Goal: Task Accomplishment & Management: Complete application form

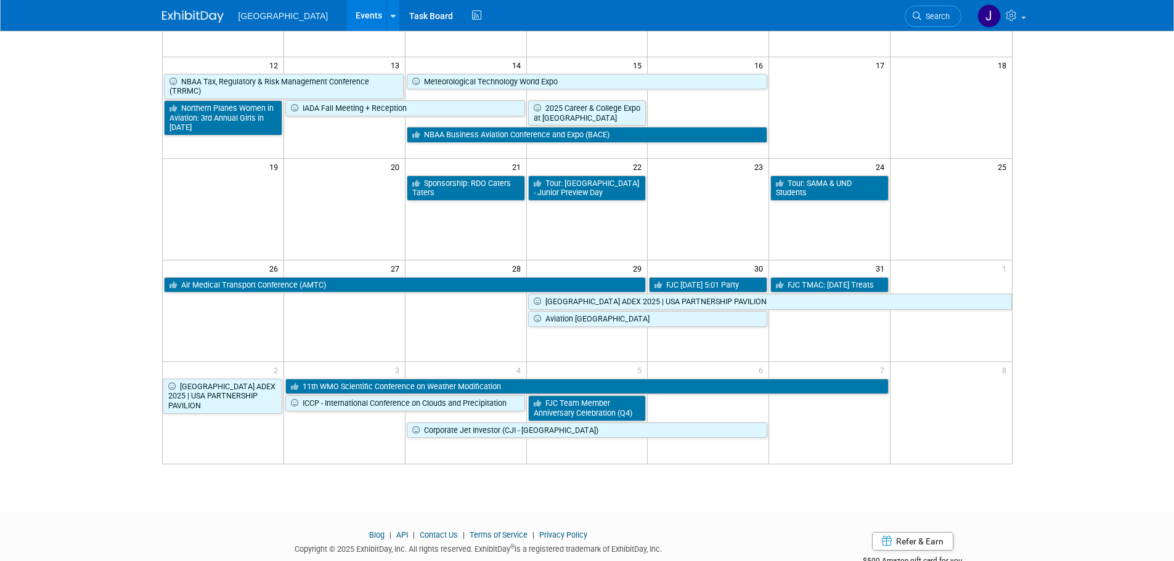
scroll to position [320, 0]
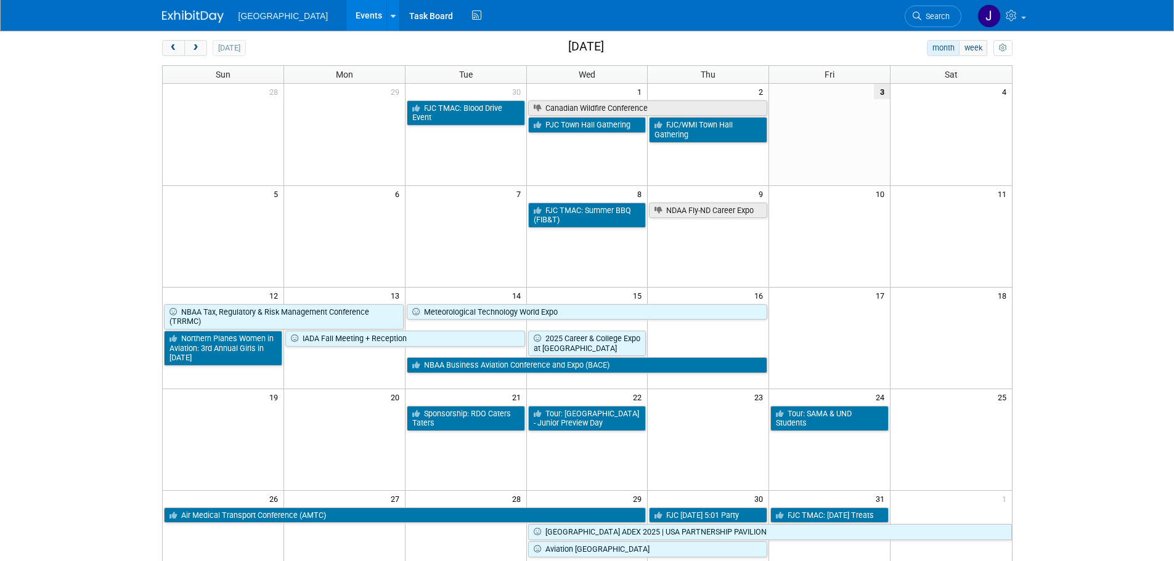
scroll to position [0, 0]
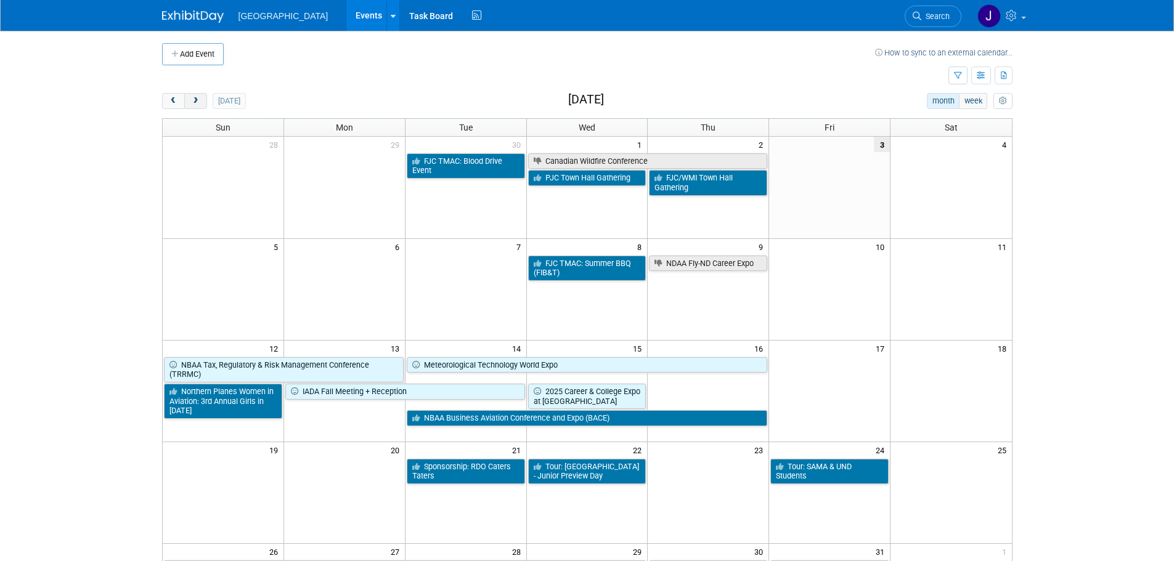
click at [194, 97] on span "next" at bounding box center [195, 101] width 9 height 8
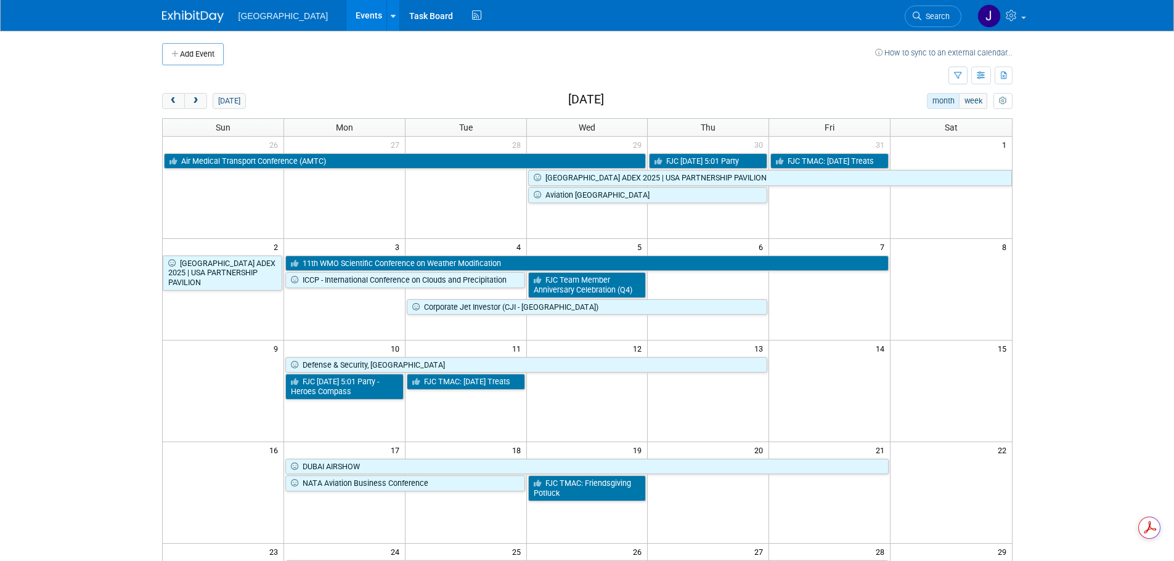
click at [695, 501] on td at bounding box center [707, 487] width 121 height 26
click at [203, 48] on button "Add Event" at bounding box center [193, 54] width 62 height 22
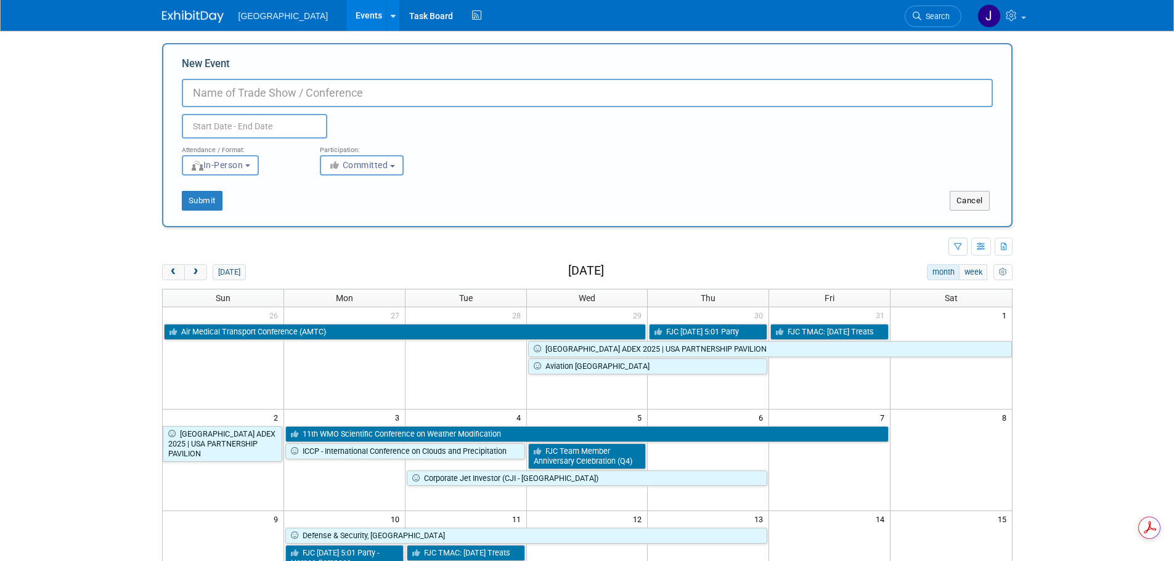
paste input "Experience Northland Aerospace Career Fair, hosted this November at Northland C…"
type input "Experience Northland Aerospace Career Fair, hosted this November at Northland C…"
click at [225, 123] on input "text" at bounding box center [254, 126] width 145 height 25
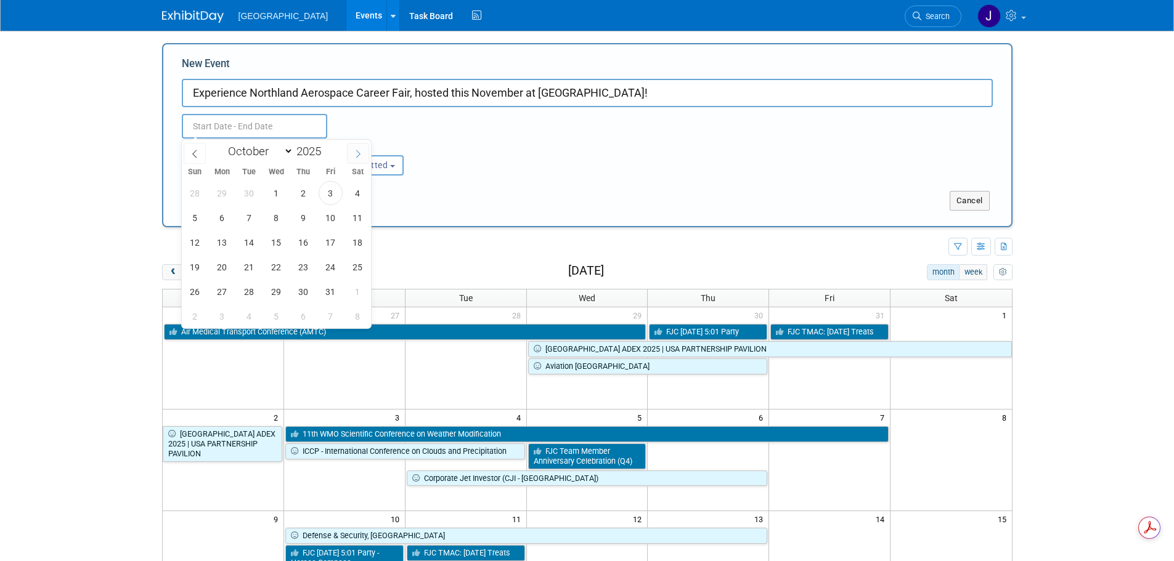
click at [356, 151] on icon at bounding box center [358, 154] width 9 height 9
select select "10"
click at [299, 272] on span "20" at bounding box center [303, 267] width 24 height 24
click at [301, 264] on span "20" at bounding box center [303, 267] width 24 height 24
type input "Nov 20, 2025 to Nov 20, 2025"
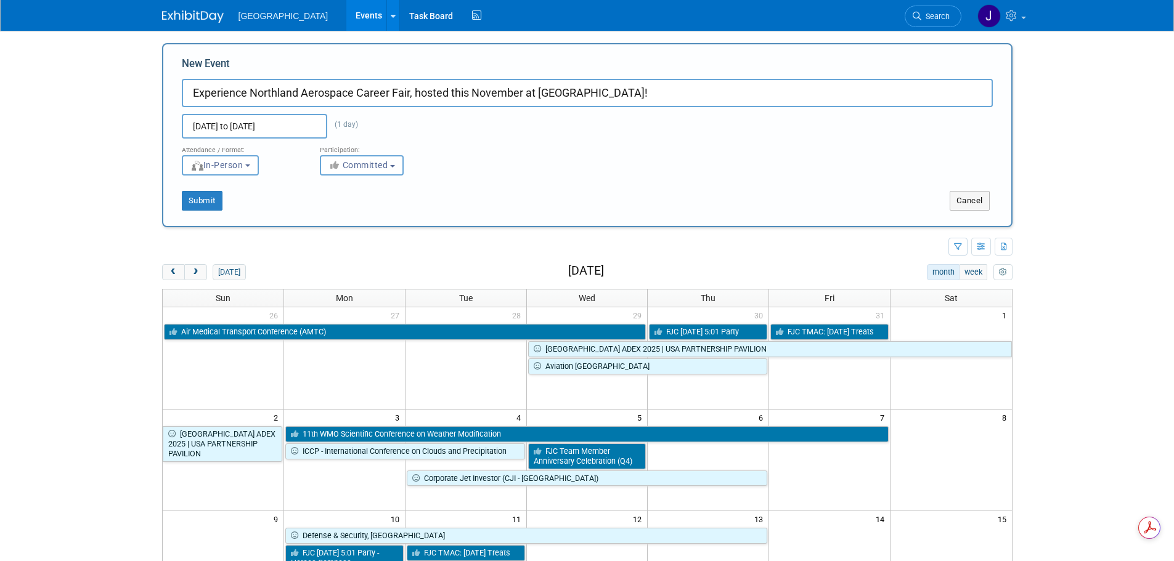
drag, startPoint x: 525, startPoint y: 94, endPoint x: 455, endPoint y: 94, distance: 70.2
click at [455, 94] on input "Experience Northland Aerospace Career Fair, hosted this November at Northland C…" at bounding box center [587, 93] width 811 height 28
drag, startPoint x: 694, startPoint y: 91, endPoint x: 452, endPoint y: 51, distance: 244.9
click at [418, 94] on input "Experience Northland Aerospace Career Fair, hosted at Northland Community & Tec…" at bounding box center [587, 93] width 811 height 28
type input "Experience Northland Aerospace Career Fair: Northland CC"
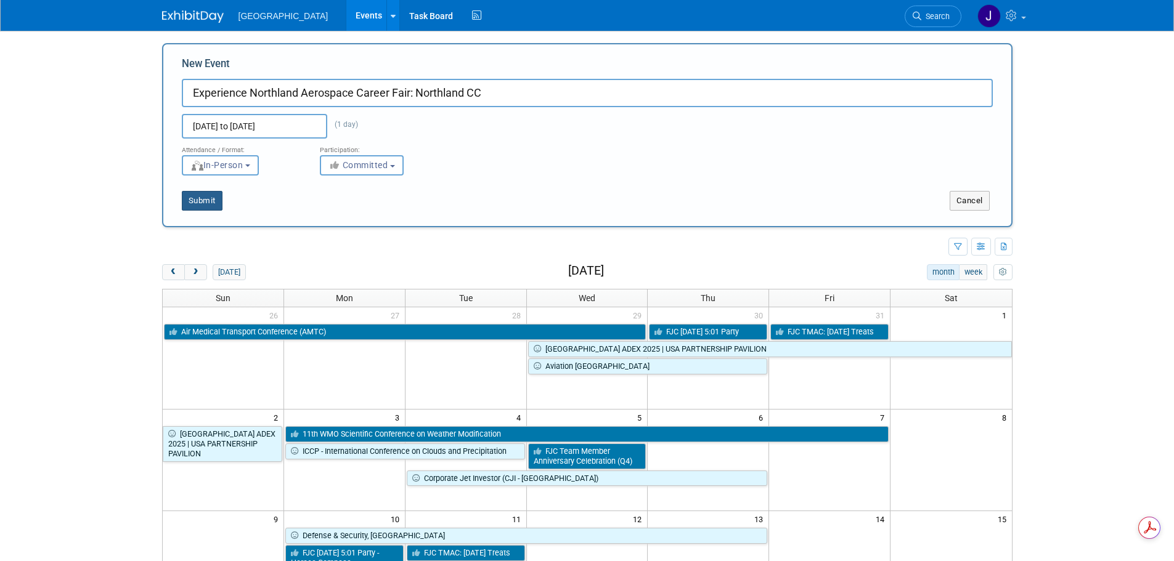
click at [203, 204] on button "Submit" at bounding box center [202, 201] width 41 height 20
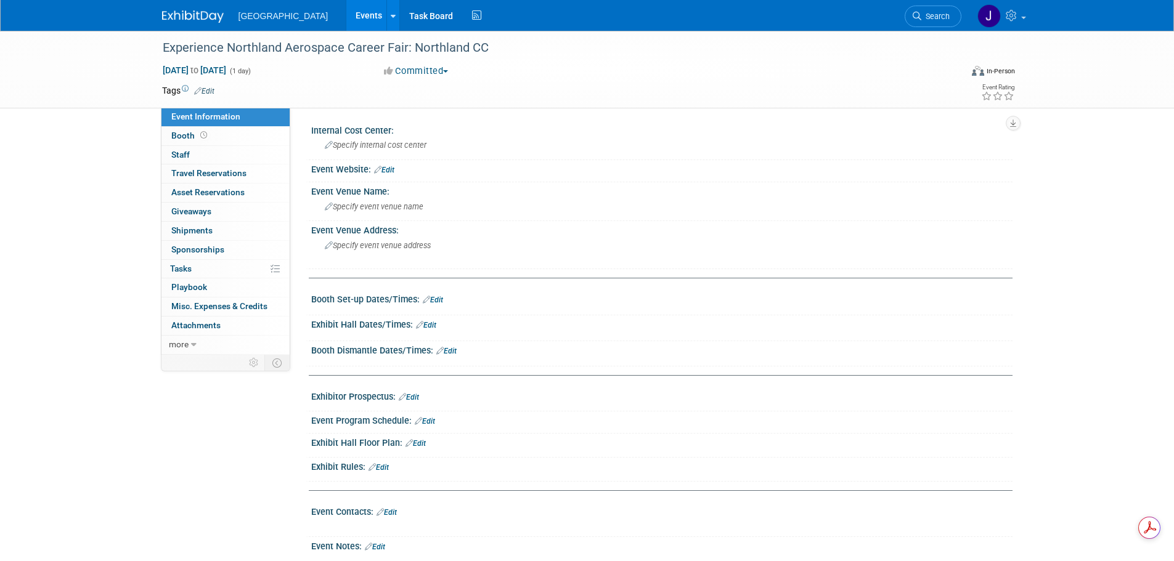
click at [434, 327] on link "Edit" at bounding box center [426, 325] width 20 height 9
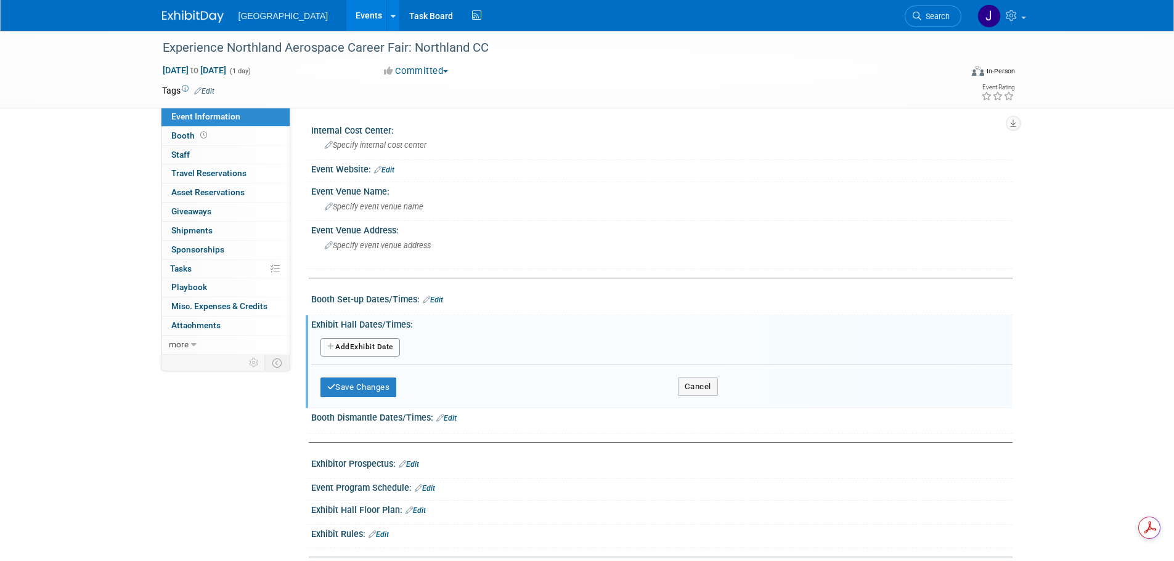
click at [387, 351] on button "Add Another Exhibit Date" at bounding box center [359, 347] width 79 height 18
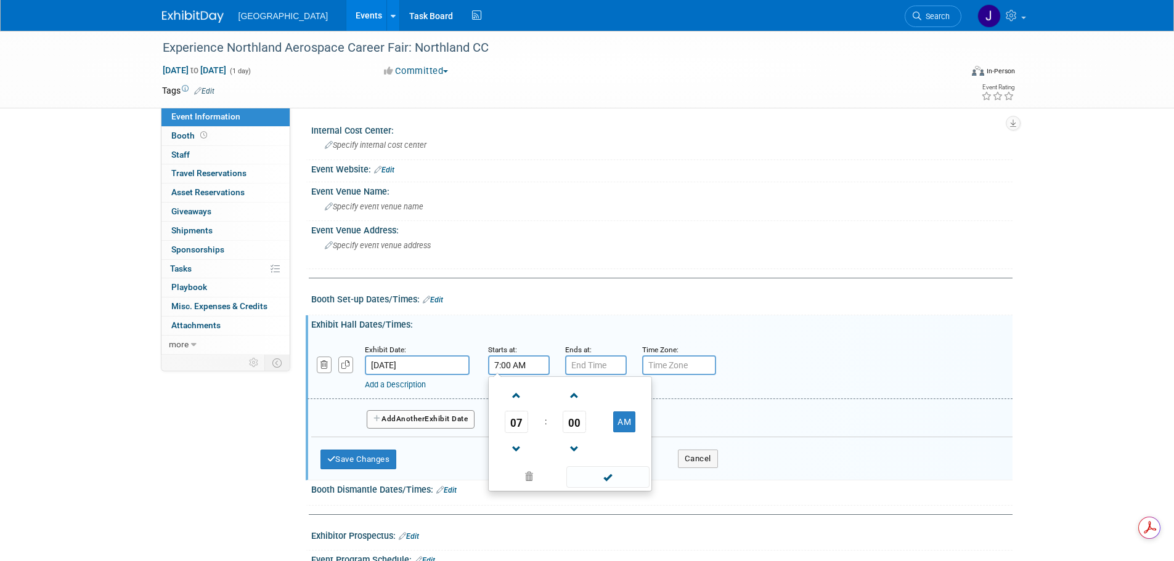
click at [519, 366] on input "7:00 AM" at bounding box center [519, 365] width 62 height 20
click at [495, 363] on input "7:00 AM" at bounding box center [519, 365] width 62 height 20
click at [513, 400] on span at bounding box center [517, 396] width 22 height 22
click at [514, 399] on span at bounding box center [517, 396] width 22 height 22
type input "9:00 AM"
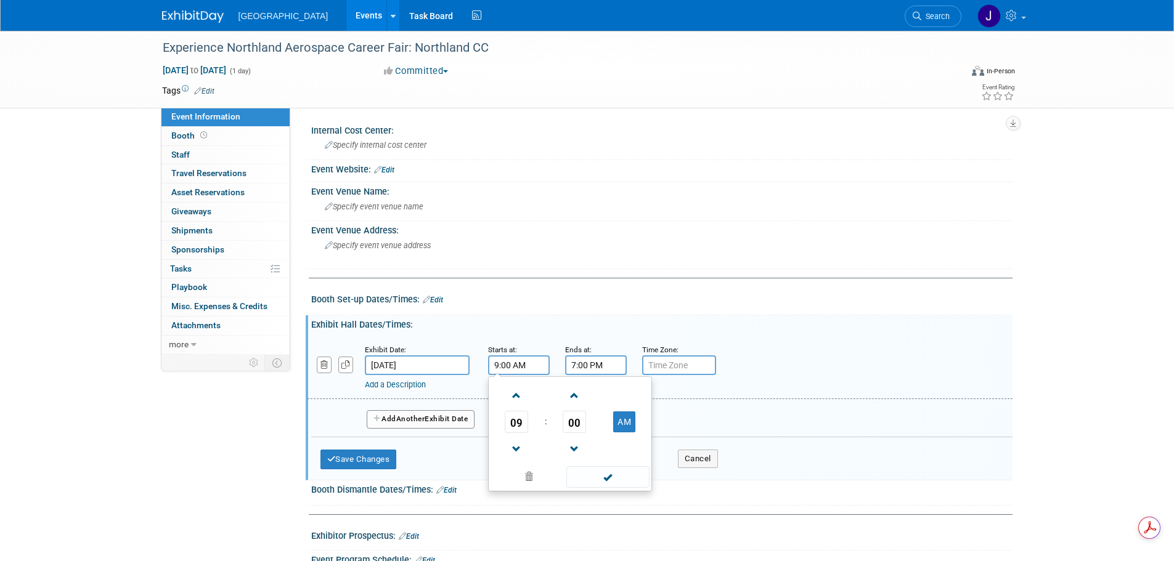
click at [586, 368] on input "7:00 PM" at bounding box center [596, 365] width 62 height 20
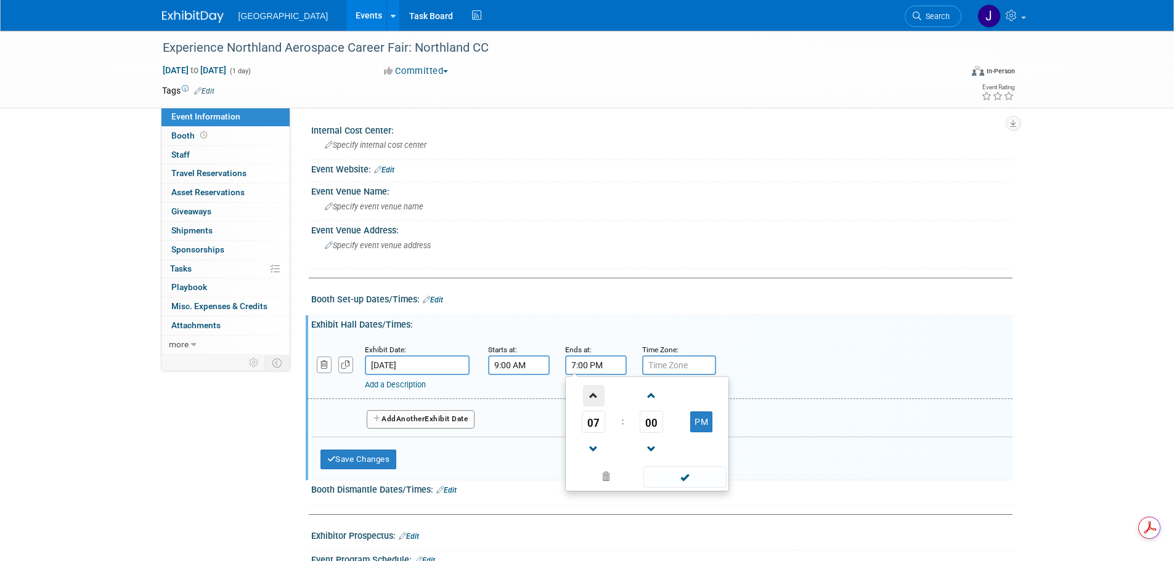
click at [588, 394] on span at bounding box center [594, 396] width 22 height 22
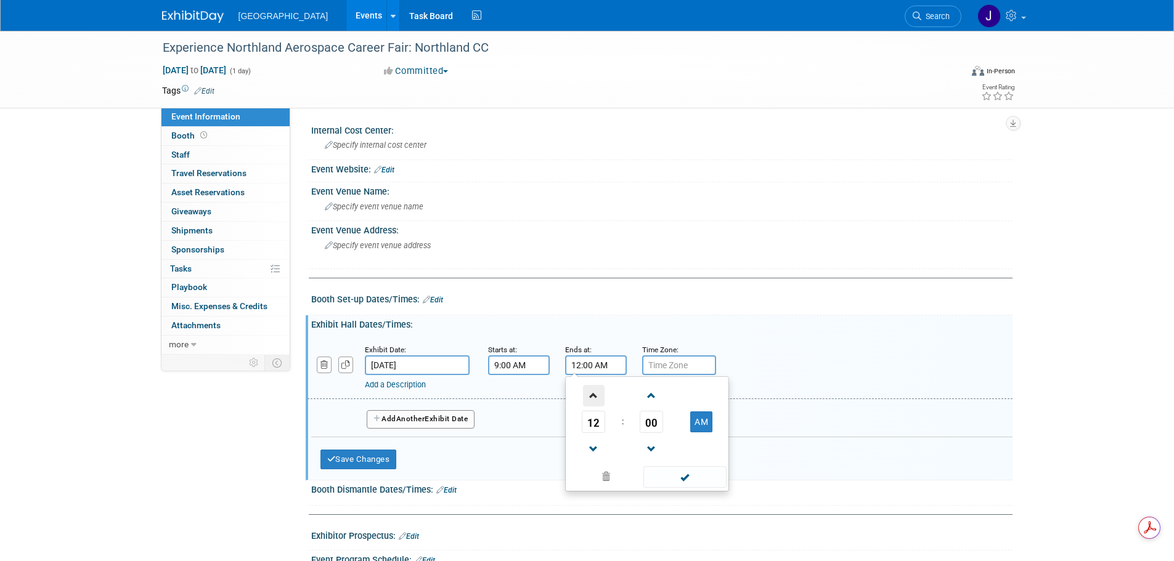
click at [588, 394] on span at bounding box center [594, 396] width 22 height 22
click at [705, 419] on button "AM" at bounding box center [701, 421] width 22 height 21
type input "2:00 PM"
click at [759, 360] on div "Add a Description Description:" at bounding box center [659, 366] width 723 height 47
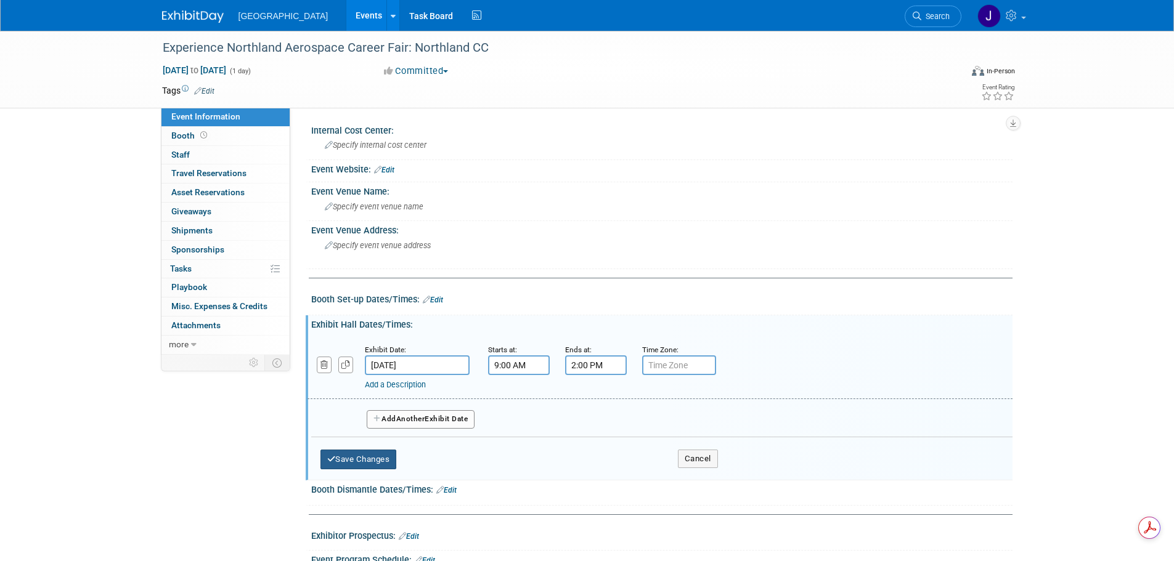
click at [345, 461] on button "Save Changes" at bounding box center [358, 460] width 76 height 20
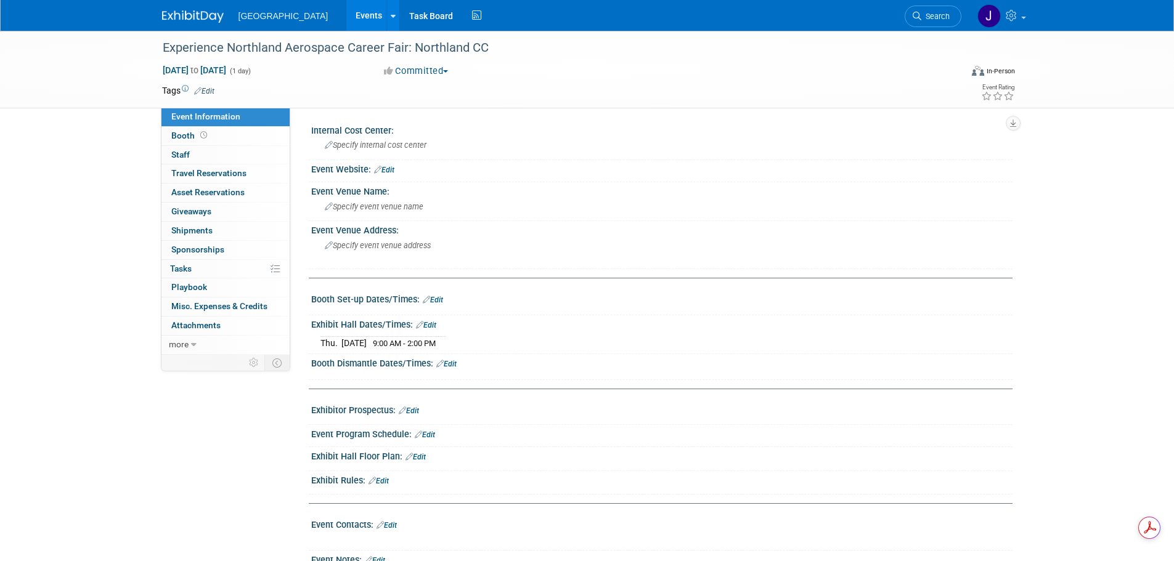
click at [185, 481] on div "Event Information Event Info Booth Booth 0 Staff 0 Staff 0 Travel Reservations …" at bounding box center [587, 308] width 869 height 554
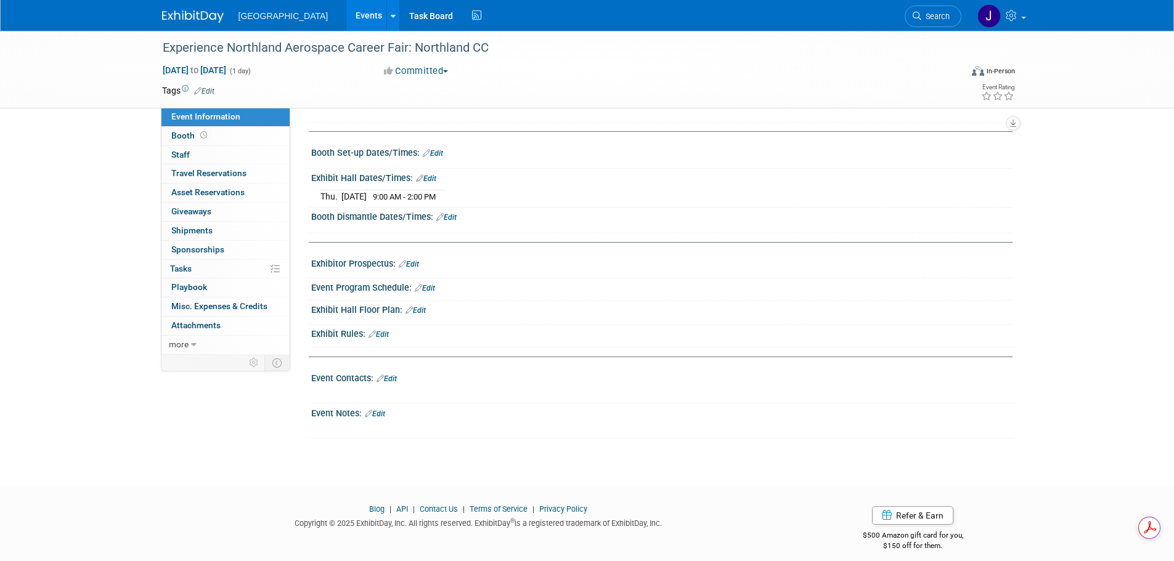
scroll to position [156, 0]
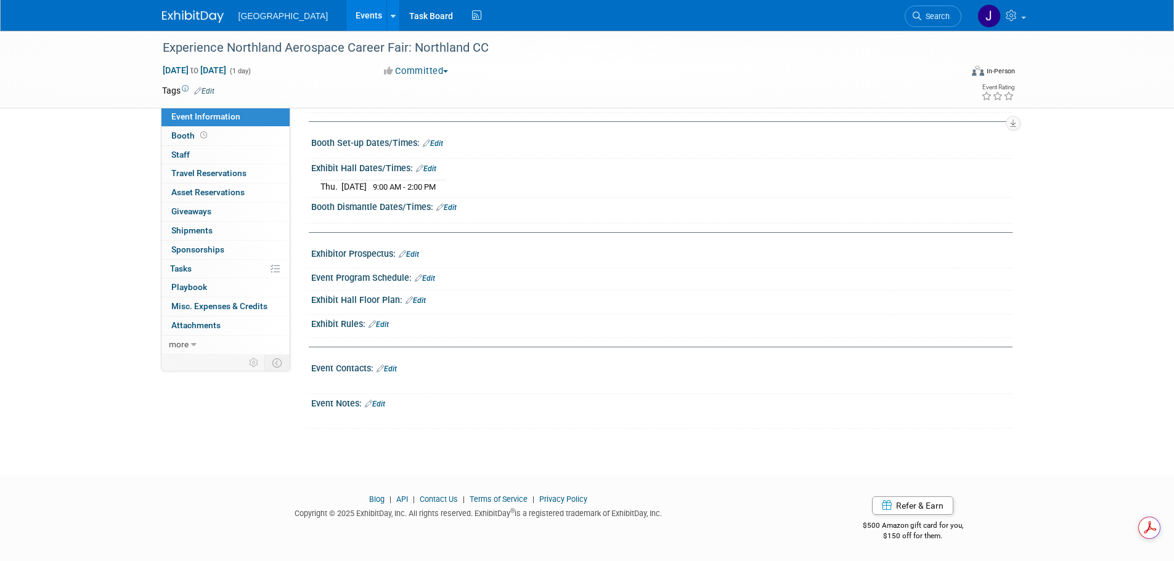
click at [384, 407] on link "Edit" at bounding box center [375, 404] width 20 height 9
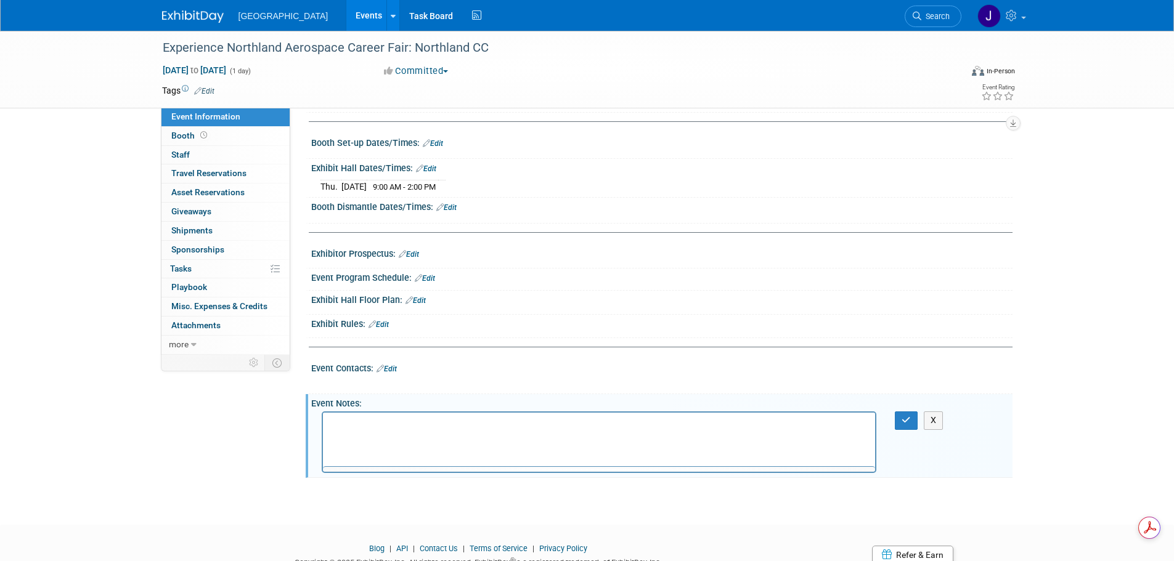
scroll to position [0, 0]
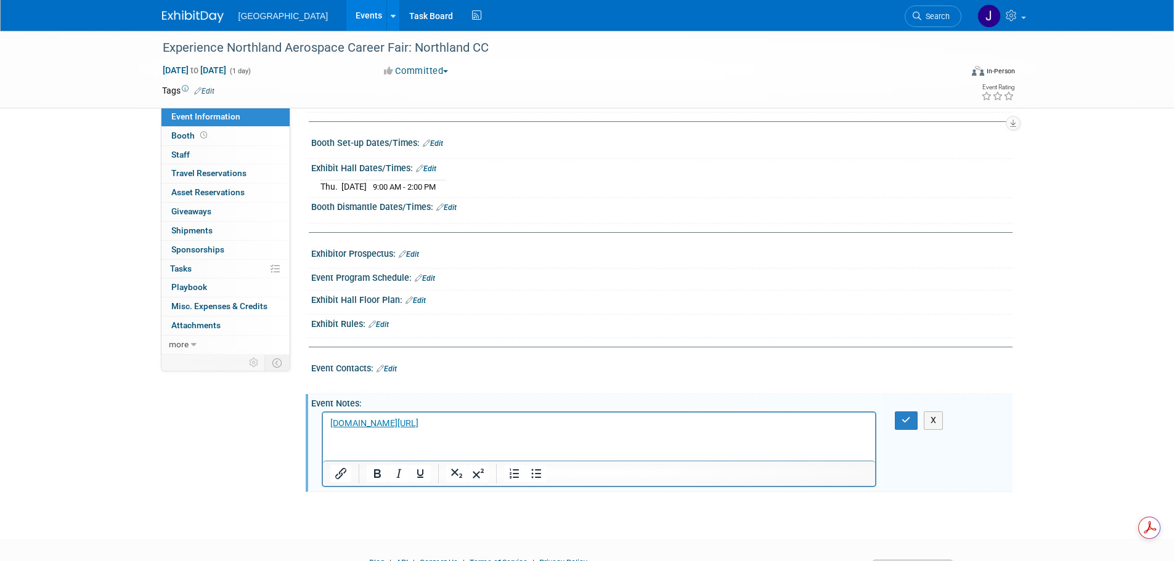
click at [617, 423] on p "﻿ ncatech.org/surveys/experience-northland-career-booth-registration" at bounding box center [599, 424] width 538 height 12
click at [617, 423] on p "ncatech.org/surveys/experience-northland-career-booth-registration﻿" at bounding box center [599, 424] width 538 height 12
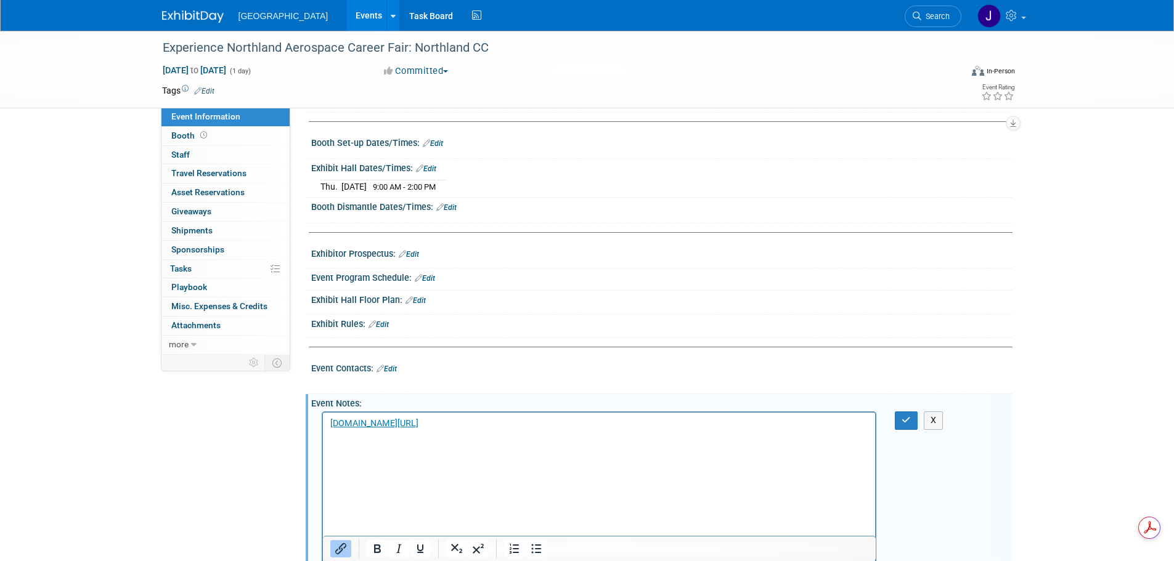
scroll to position [371, 0]
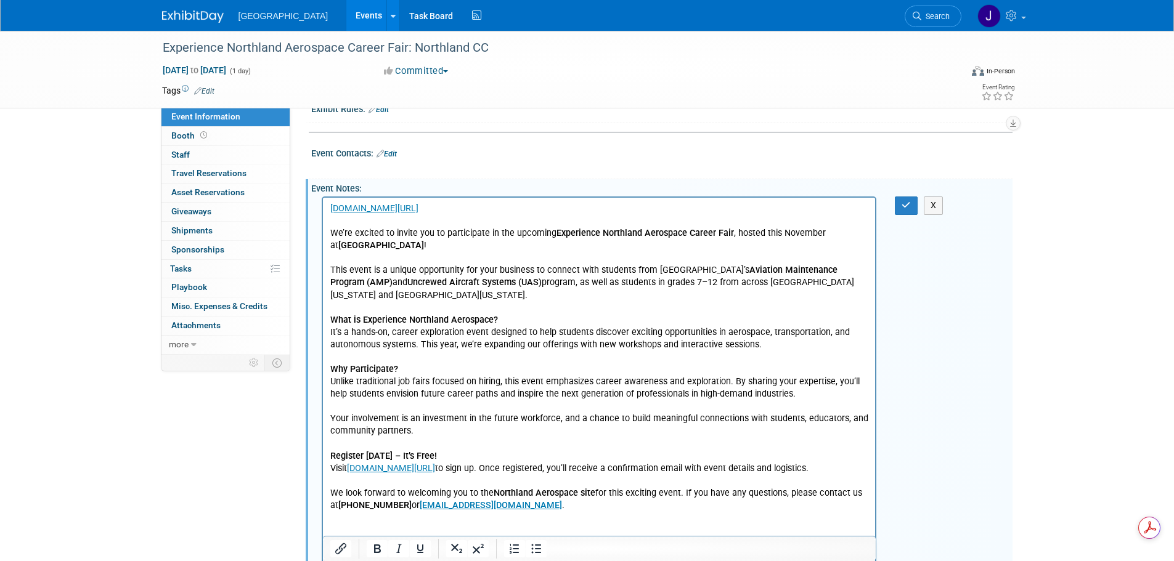
click at [655, 298] on p "This event is a unique opportunity for your business to connect with students f…" at bounding box center [599, 282] width 538 height 37
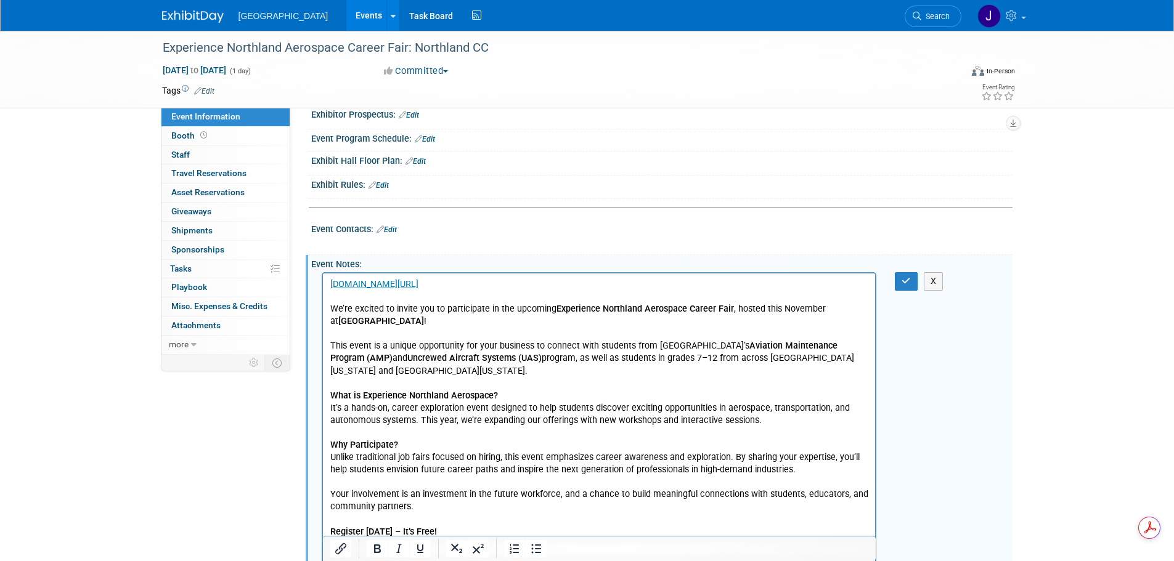
scroll to position [0, 0]
click at [392, 226] on link "Edit" at bounding box center [386, 229] width 20 height 9
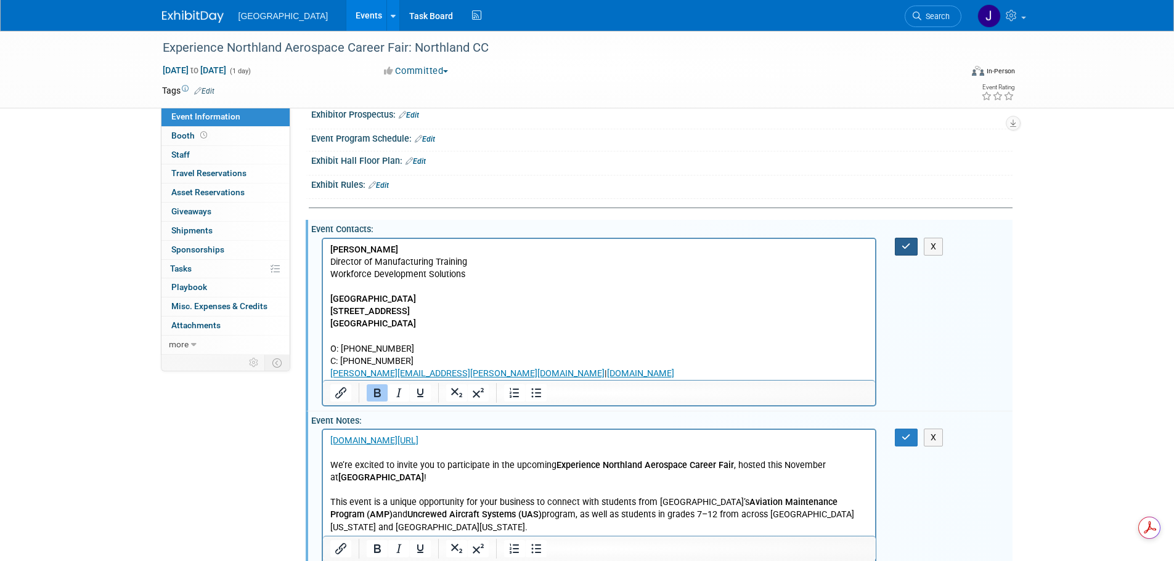
click at [904, 242] on icon "button" at bounding box center [905, 246] width 9 height 9
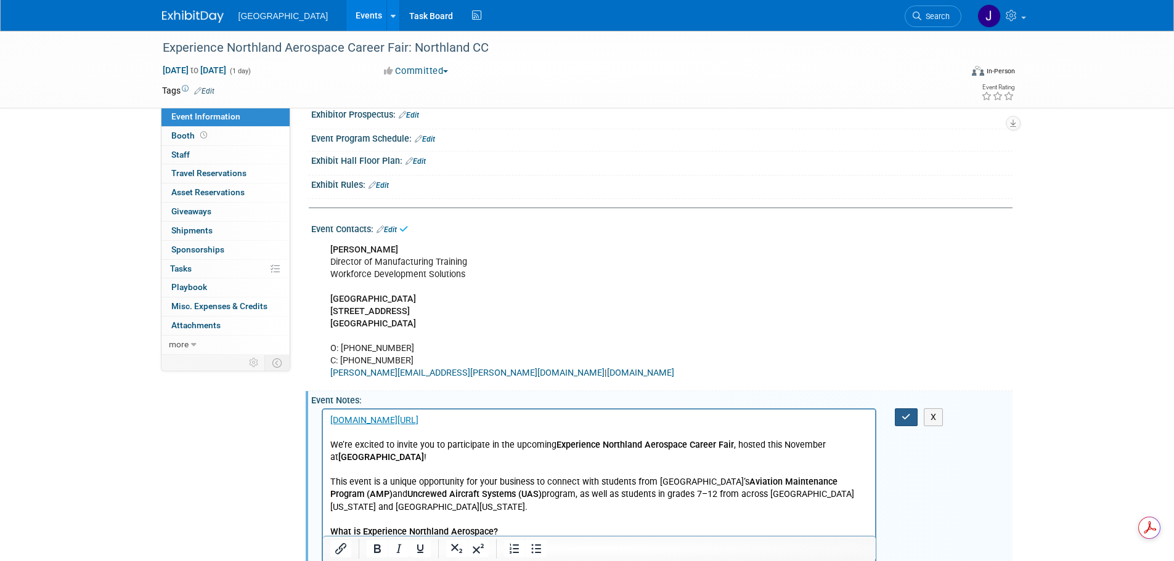
click at [905, 413] on icon "button" at bounding box center [905, 417] width 9 height 9
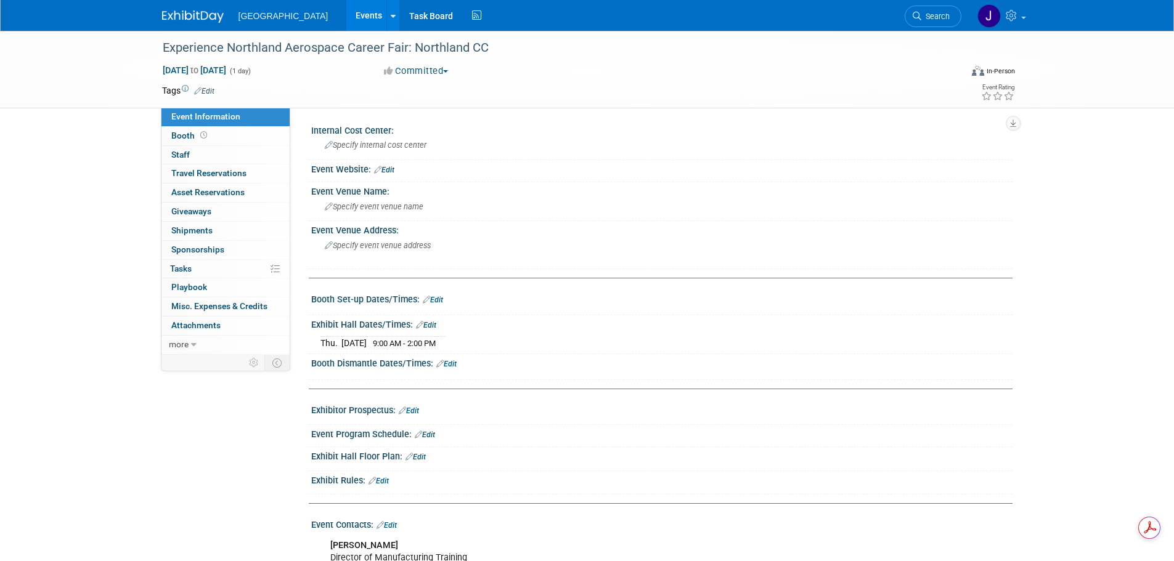
click at [391, 172] on link "Edit" at bounding box center [384, 170] width 20 height 9
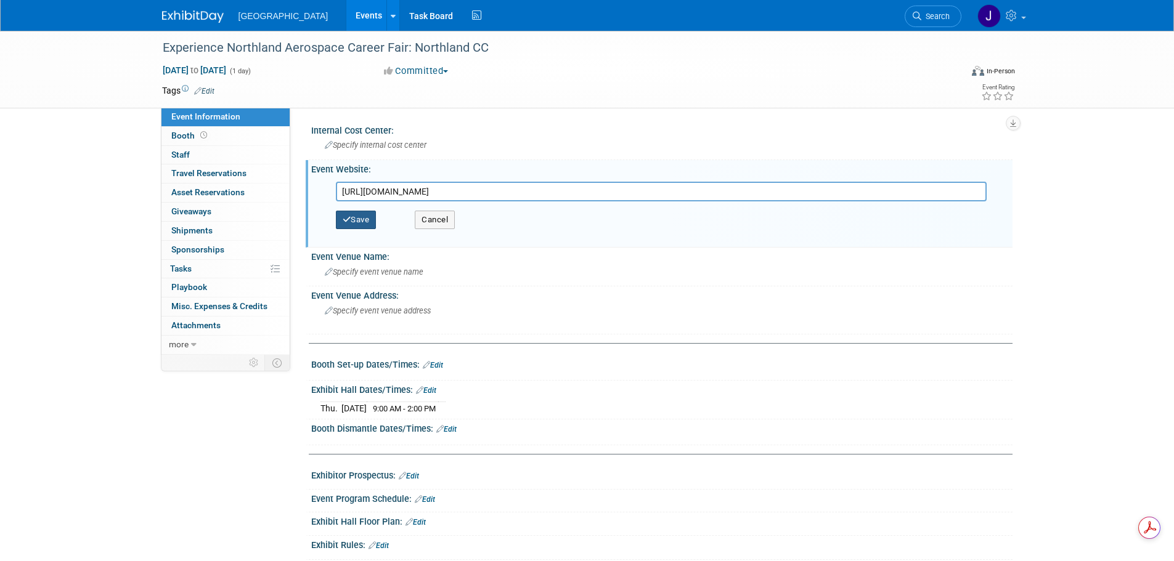
type input "https://ncatech.org/surveys/experience-northland-career-booth-registration/"
click at [359, 216] on button "Save" at bounding box center [356, 220] width 41 height 18
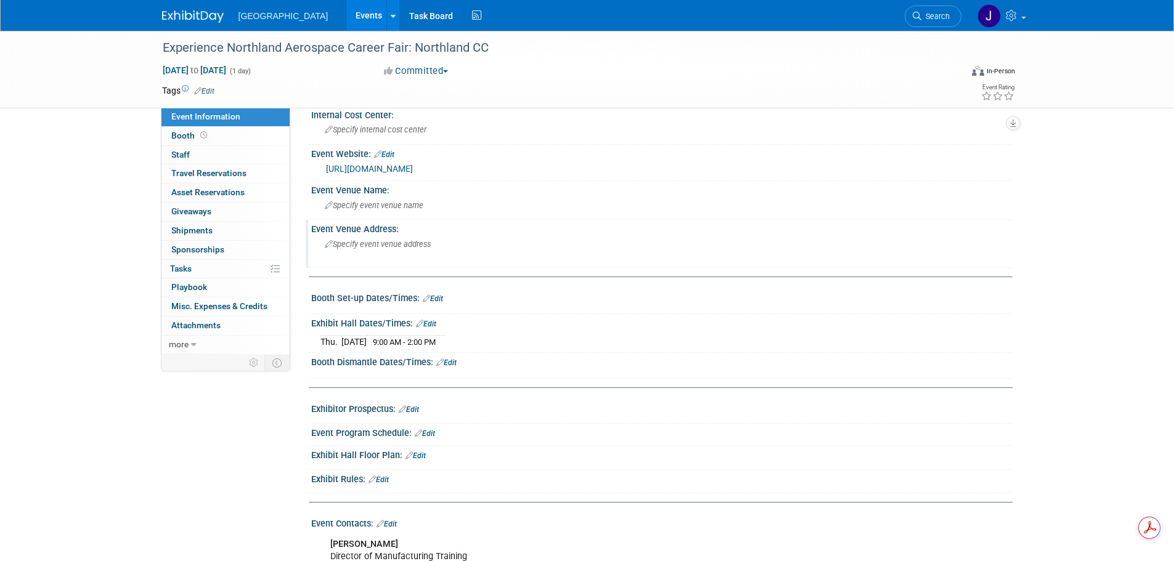
click at [420, 245] on span "Specify event venue address" at bounding box center [378, 244] width 106 height 9
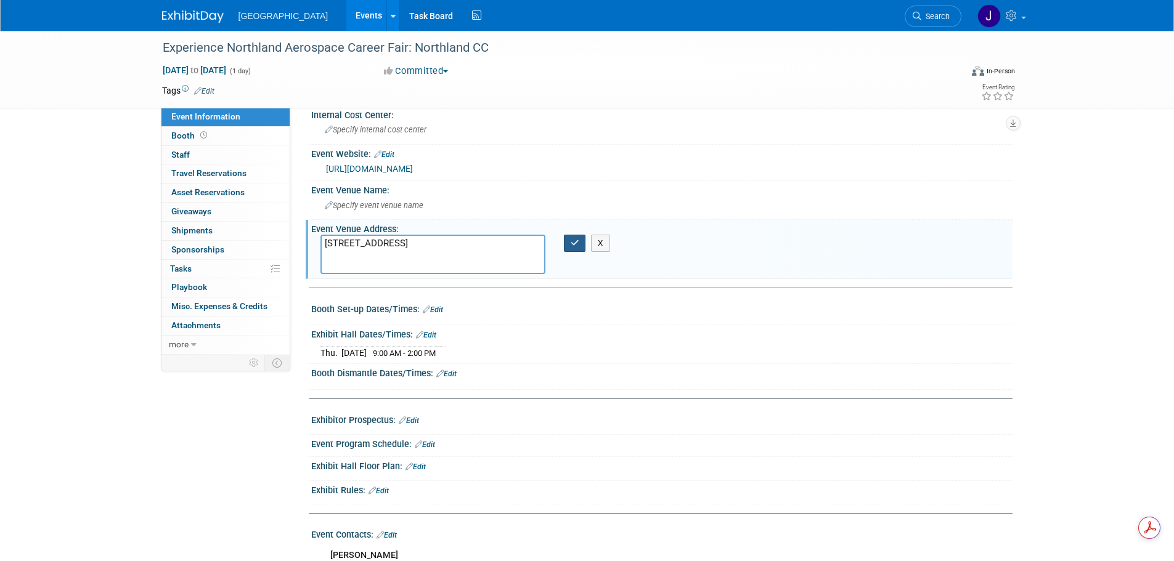
type textarea "1101 Highway One East Thief River Falls, MN 56701"
click at [573, 242] on icon "button" at bounding box center [574, 243] width 9 height 8
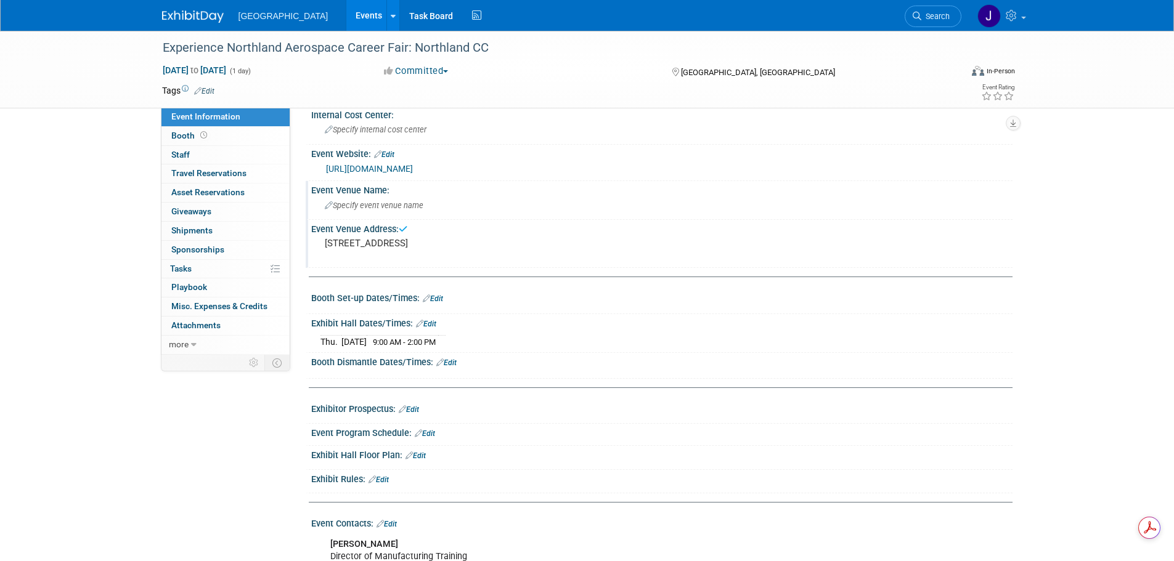
click at [395, 210] on div "Specify event venue name" at bounding box center [661, 205] width 683 height 19
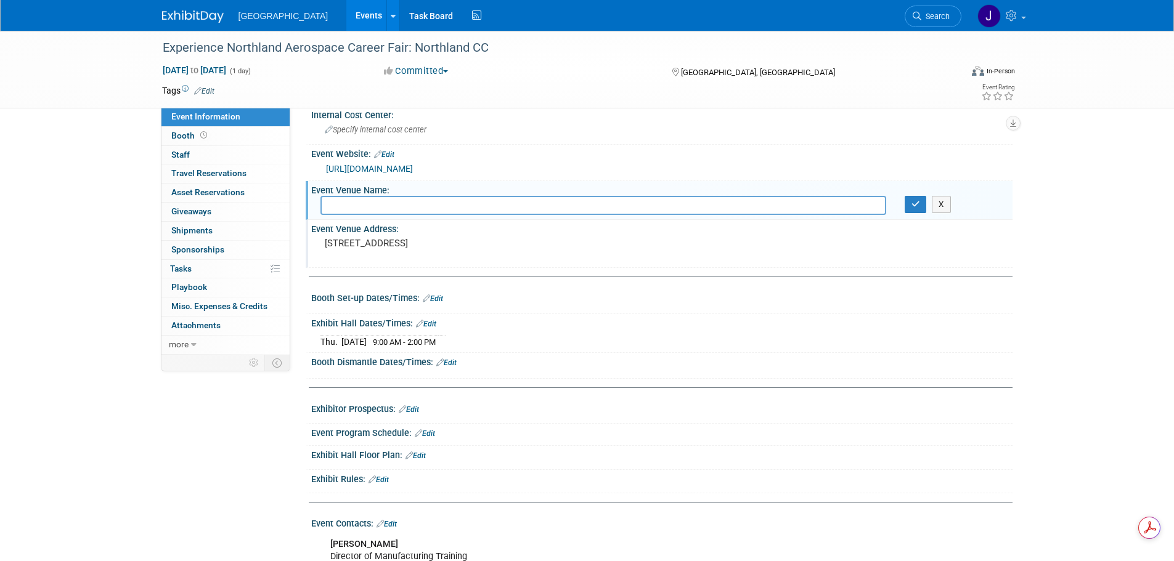
paste input "Northland Community and Technical College"
click at [399, 206] on input "Northland Community and Technical College" at bounding box center [603, 205] width 566 height 19
type input "Northland Community and Technical College"
click at [915, 202] on icon "button" at bounding box center [915, 204] width 9 height 8
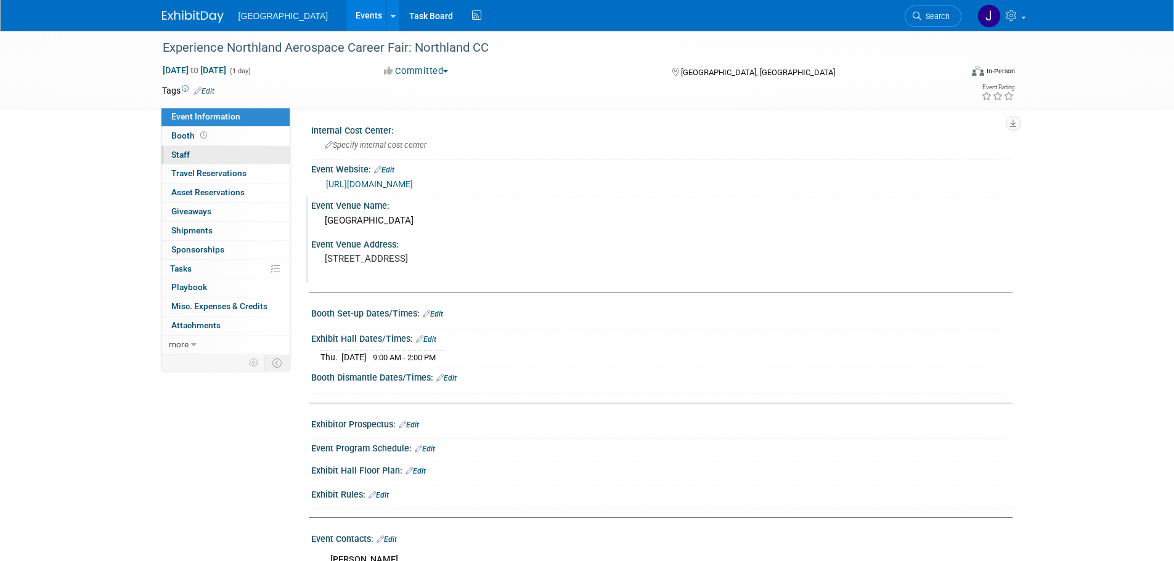
click at [187, 156] on span "Staff 0" at bounding box center [180, 155] width 18 height 10
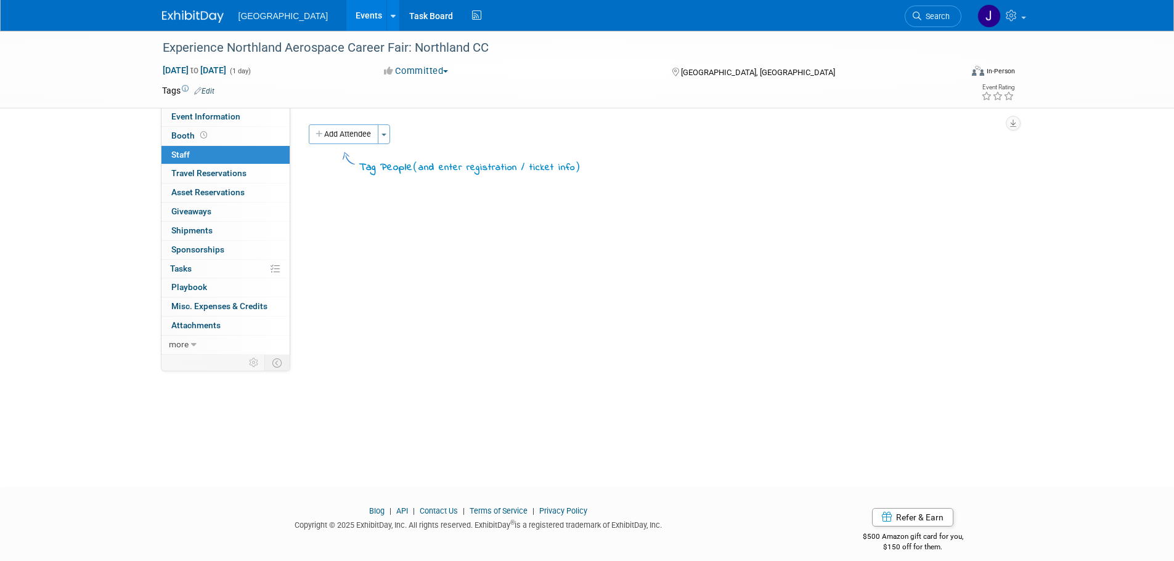
click at [186, 23] on img at bounding box center [193, 16] width 62 height 12
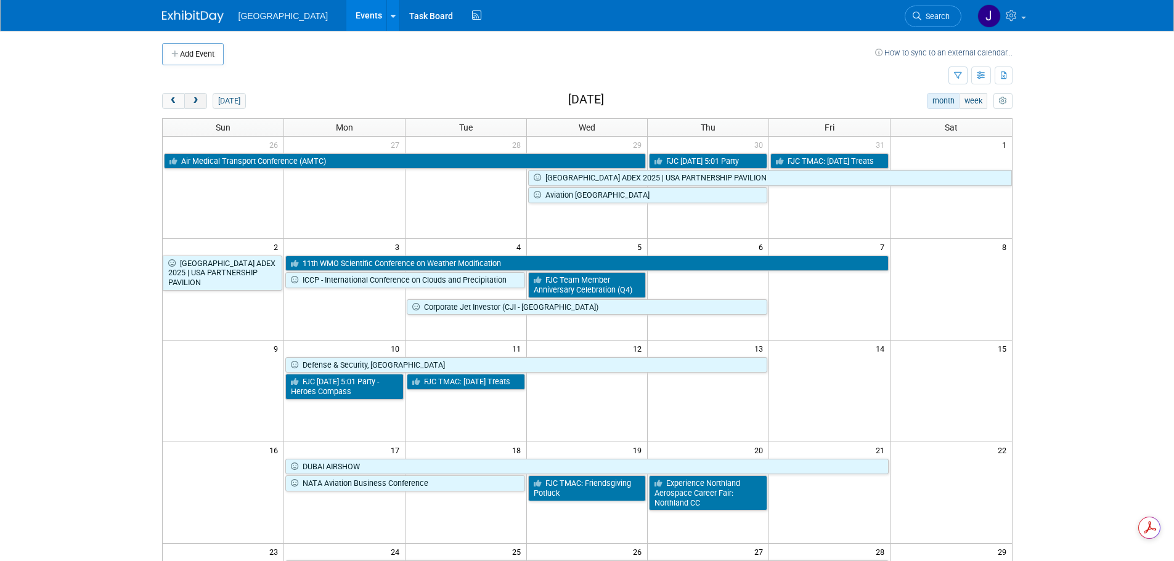
click at [197, 100] on span "next" at bounding box center [195, 101] width 9 height 8
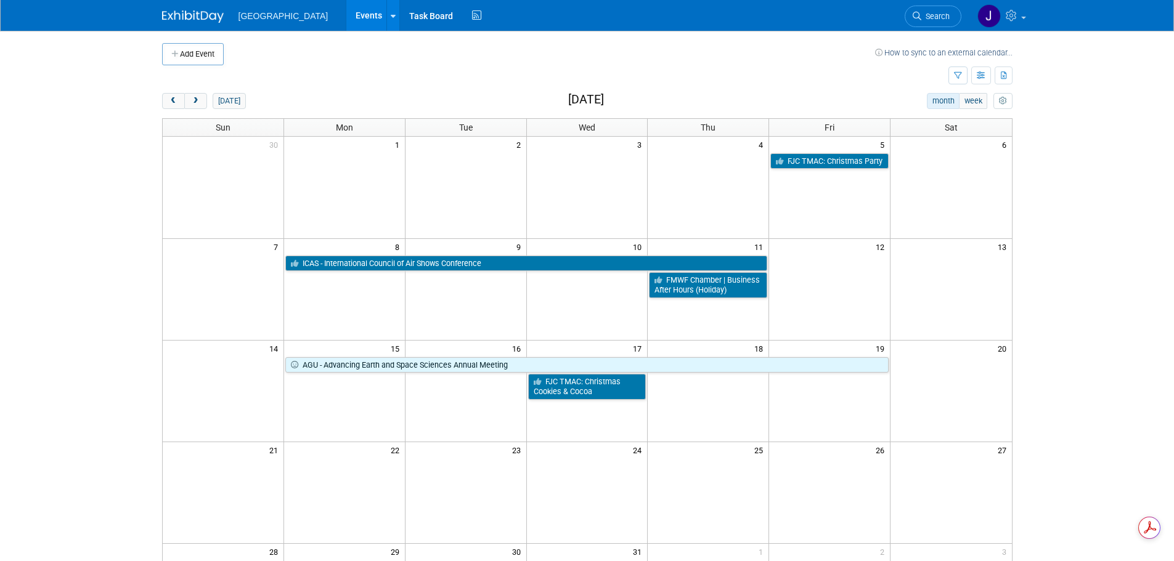
click at [712, 184] on td at bounding box center [707, 188] width 121 height 102
click at [217, 62] on button "Add Event" at bounding box center [193, 54] width 62 height 22
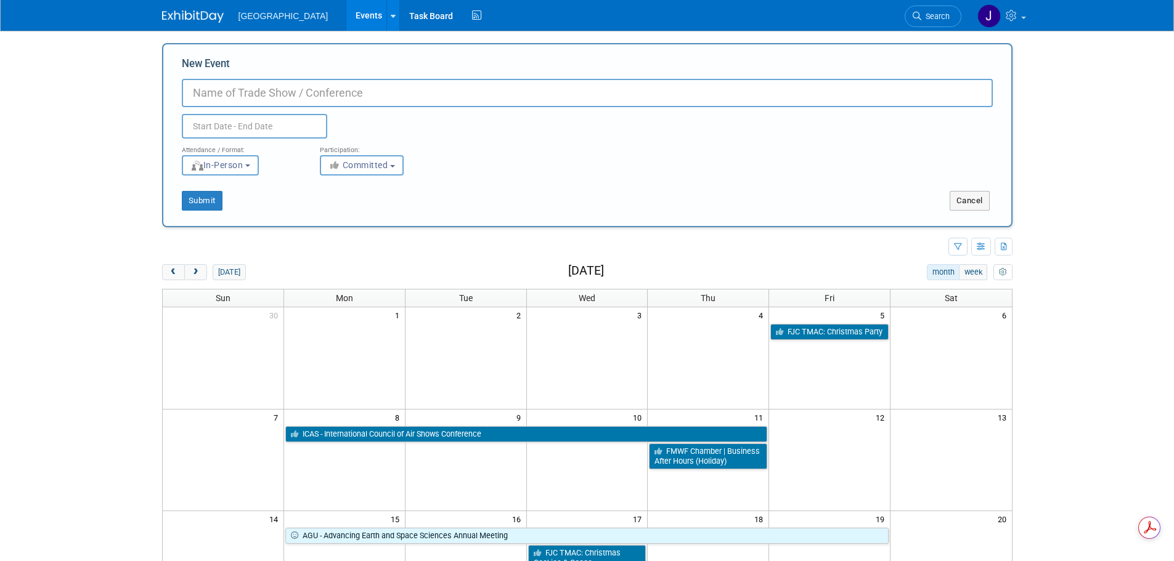
paste input "Greetings from LATC Aviation: Below and attached is information on the annual C…"
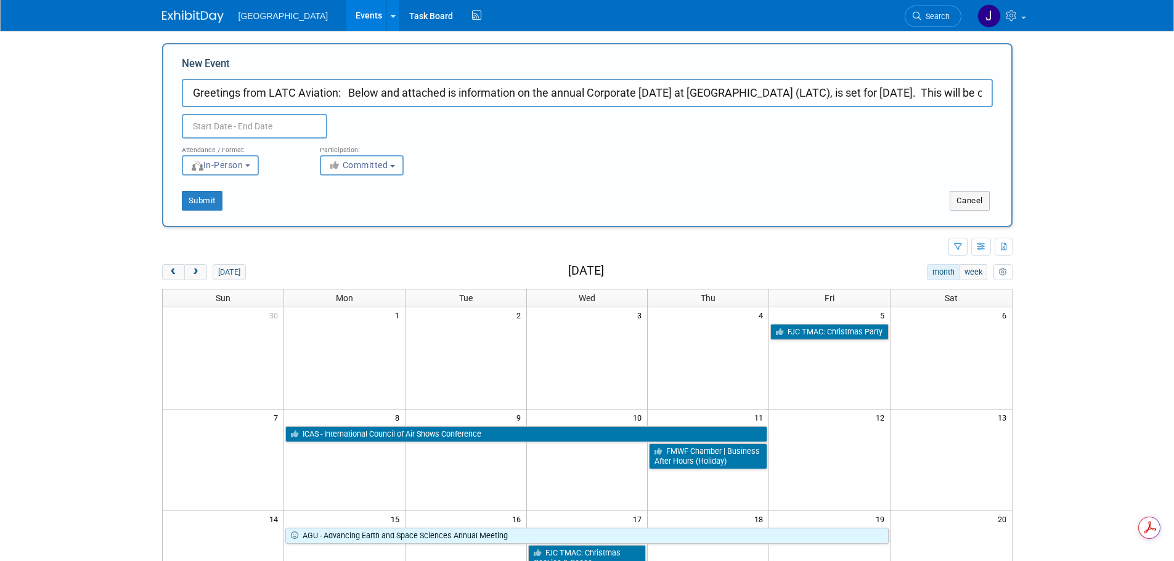
drag, startPoint x: 982, startPoint y: 93, endPoint x: 89, endPoint y: 120, distance: 893.0
click at [89, 120] on body "[GEOGRAPHIC_DATA] Events Add Event Bulk Upload Events Shareable Event Boards Re…" at bounding box center [587, 280] width 1174 height 561
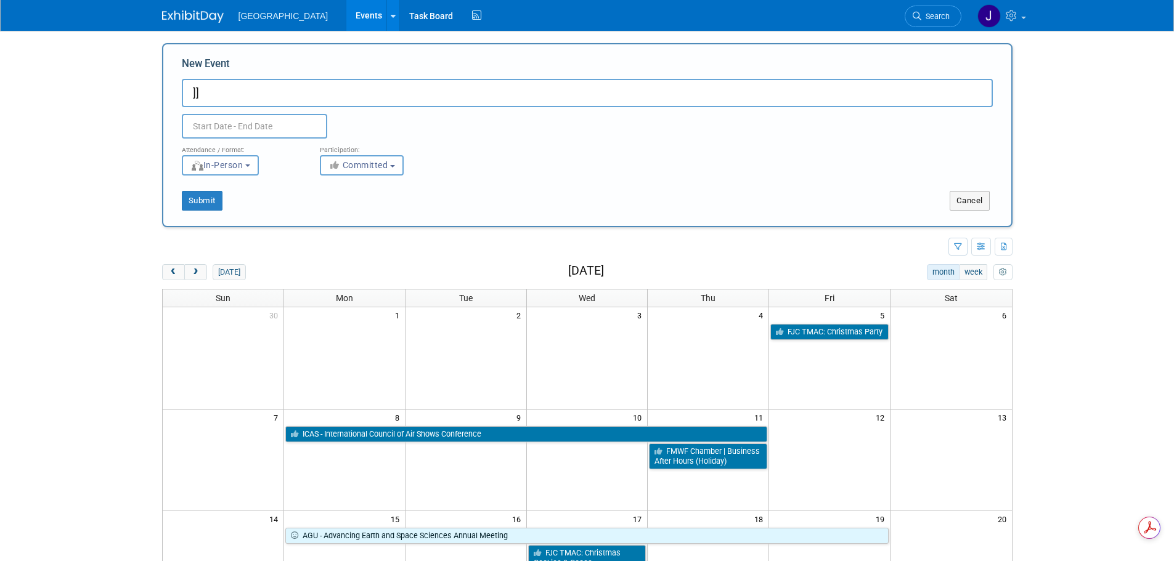
type input "]"
click at [431, 96] on input "New Event" at bounding box center [587, 93] width 811 height 28
paste input "Corporate [DATE] - [GEOGRAPHIC_DATA]"
type input "Corporate [DATE] - [GEOGRAPHIC_DATA]"
click at [278, 123] on input "text" at bounding box center [254, 126] width 145 height 25
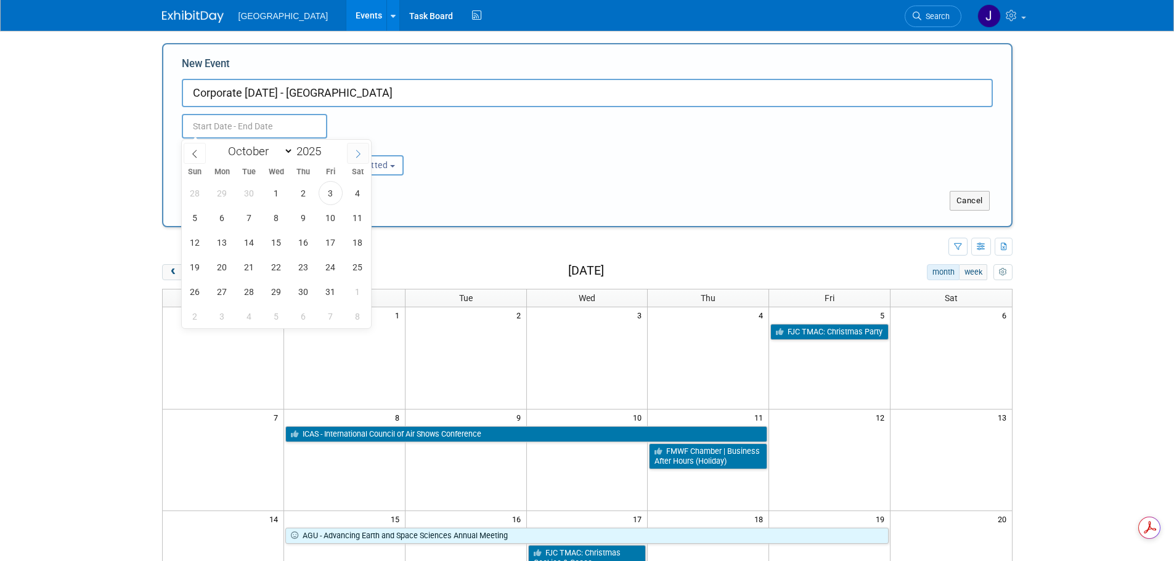
click at [357, 155] on icon at bounding box center [358, 154] width 9 height 9
select select "11"
click at [302, 192] on span "4" at bounding box center [303, 193] width 24 height 24
click at [285, 193] on span "3" at bounding box center [276, 193] width 24 height 24
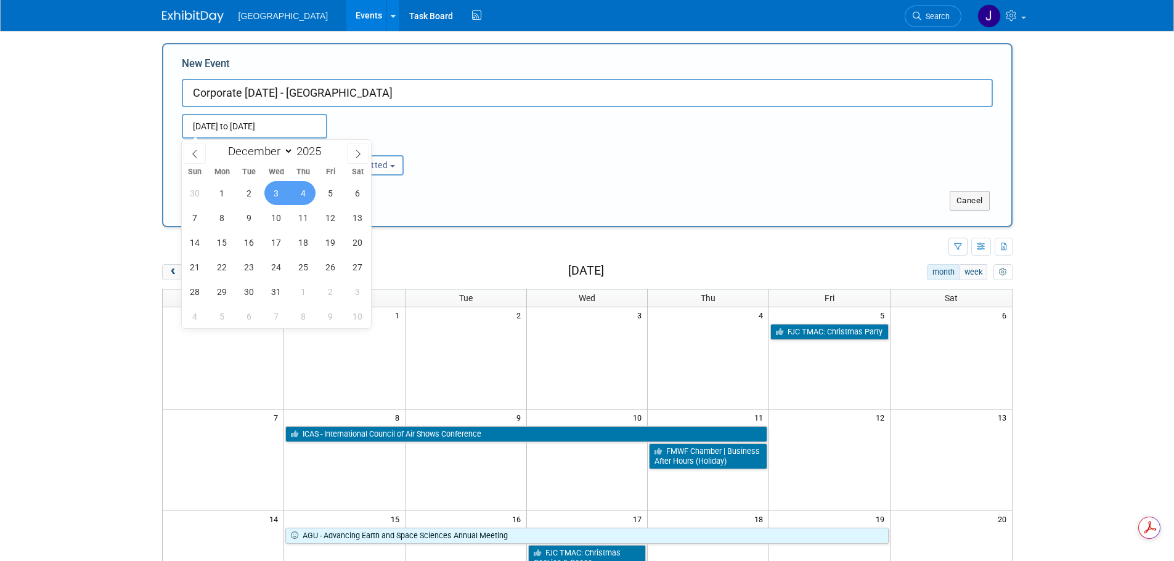
type input "[DATE] to [DATE]"
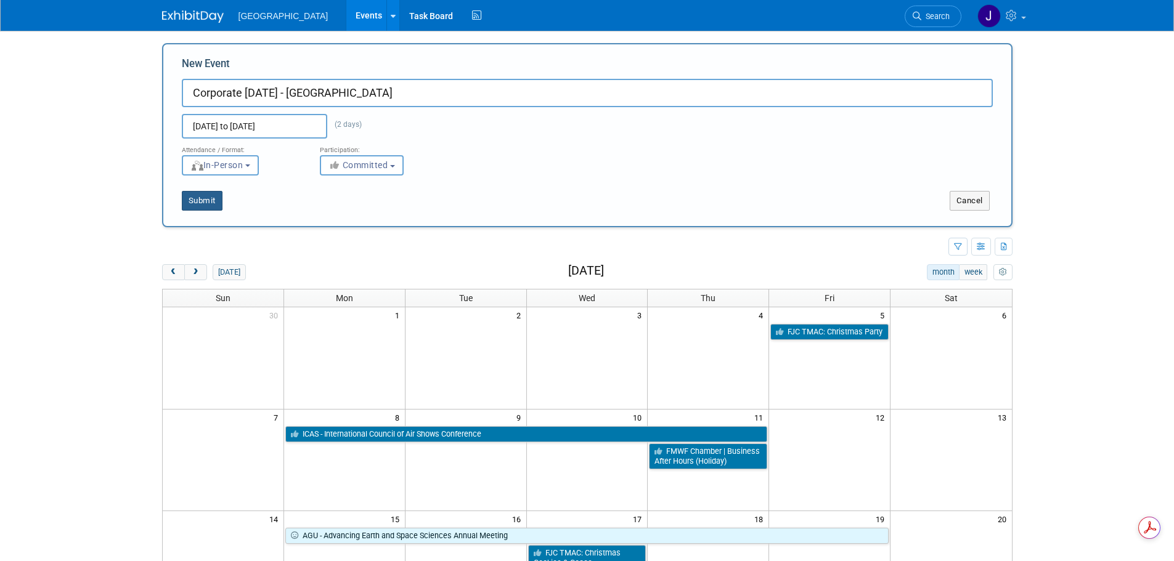
click at [213, 196] on button "Submit" at bounding box center [202, 201] width 41 height 20
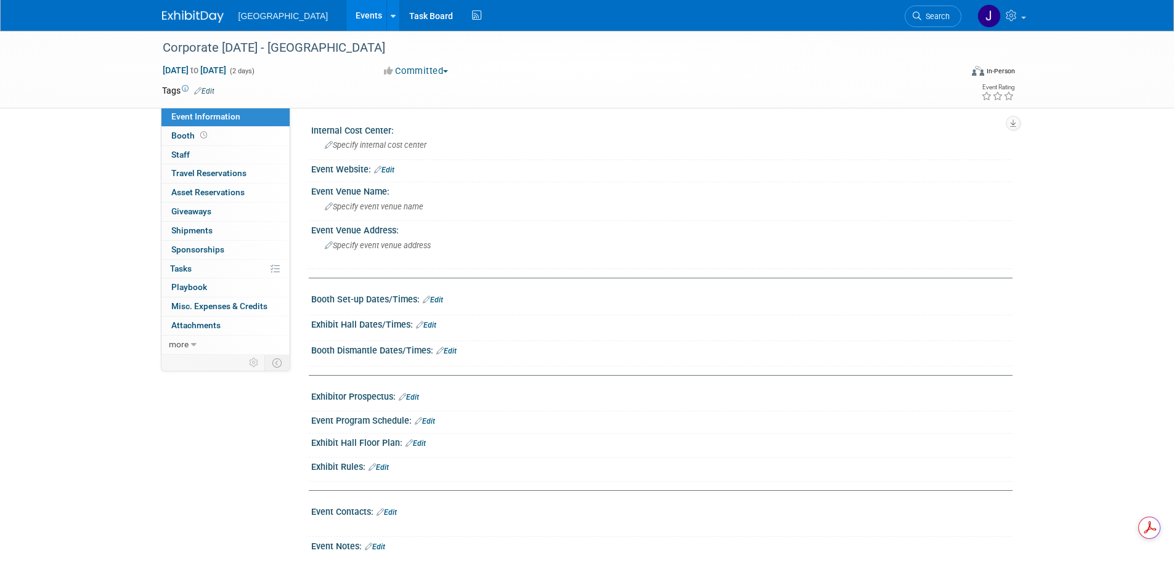
click at [390, 170] on link "Edit" at bounding box center [384, 170] width 20 height 9
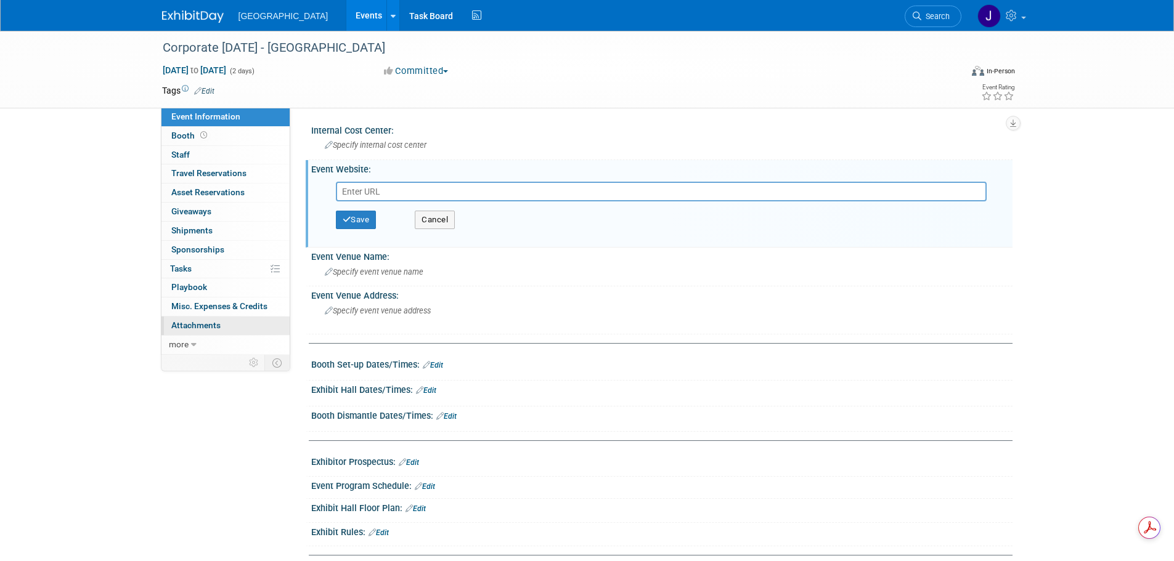
click at [218, 322] on span "Attachments 0" at bounding box center [195, 325] width 49 height 10
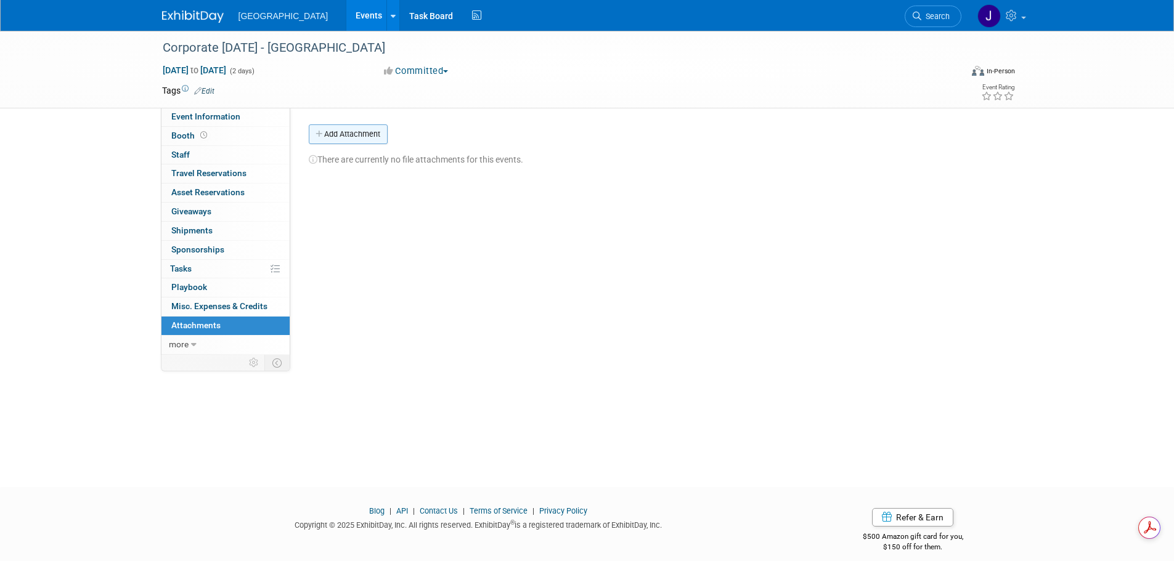
click at [354, 136] on button "Add Attachment" at bounding box center [348, 134] width 79 height 20
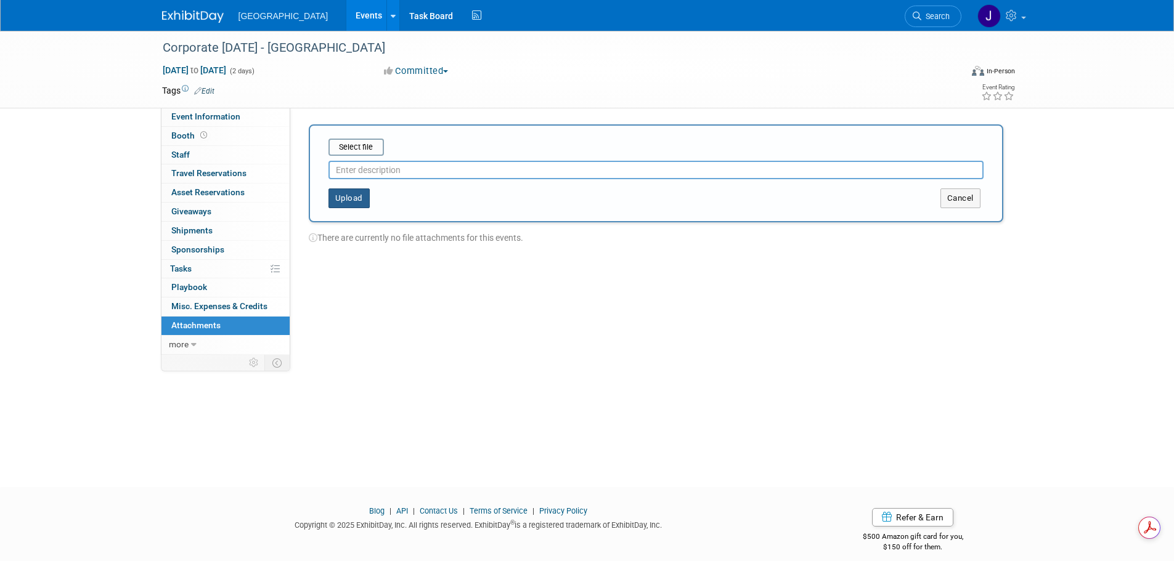
click at [355, 197] on button "Upload" at bounding box center [348, 199] width 41 height 20
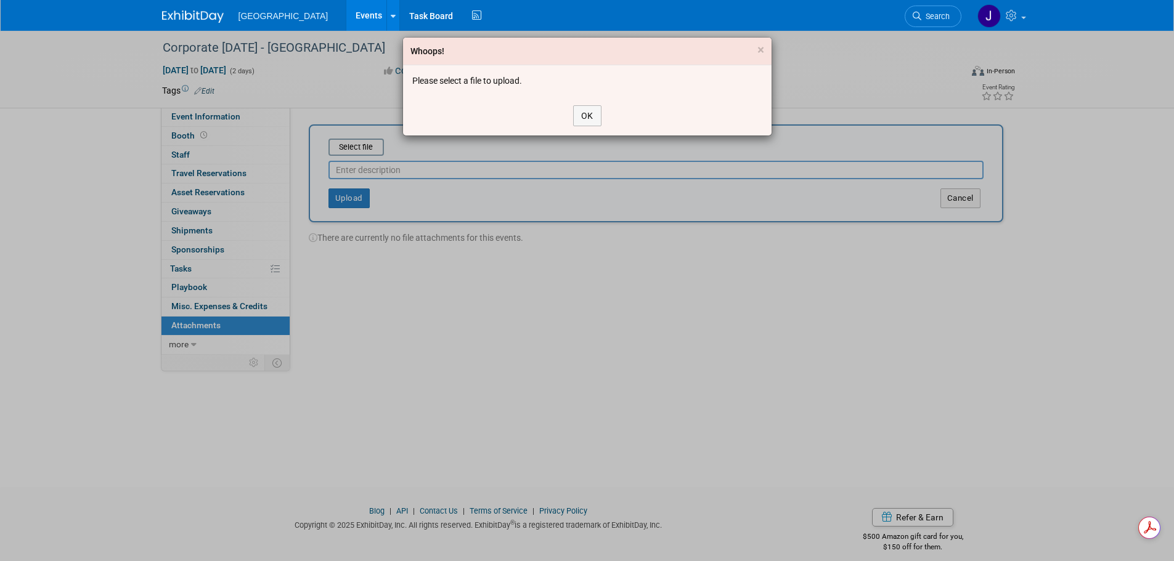
click at [360, 143] on div "Whoops! × Please select a file to upload. OK" at bounding box center [587, 280] width 1174 height 561
click at [585, 113] on button "OK" at bounding box center [587, 115] width 28 height 21
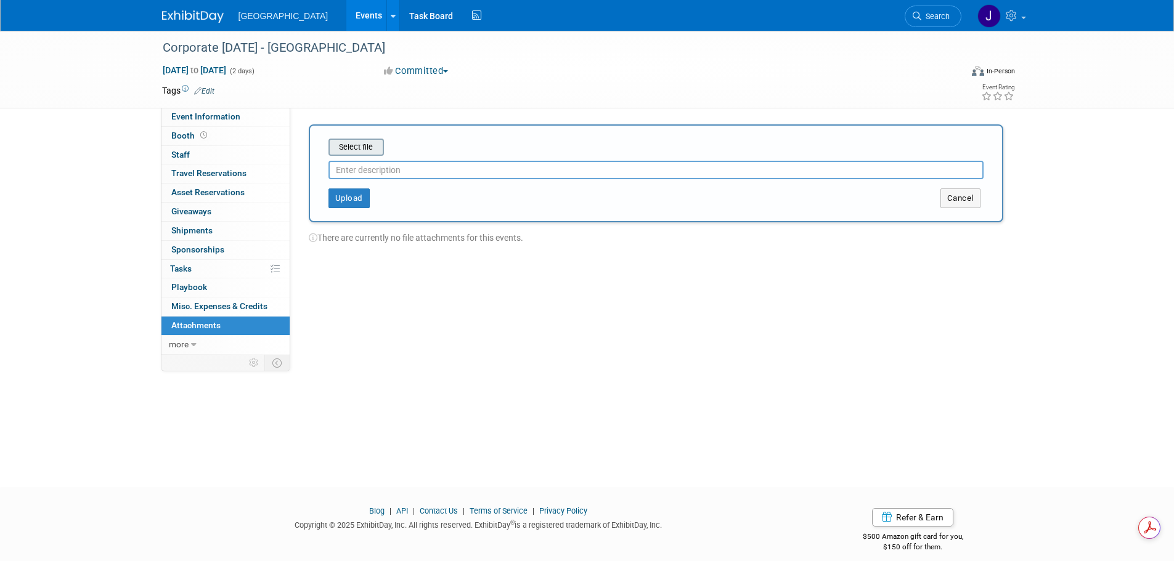
click at [350, 141] on input "file" at bounding box center [309, 147] width 147 height 15
click at [351, 192] on button "Upload" at bounding box center [348, 194] width 41 height 20
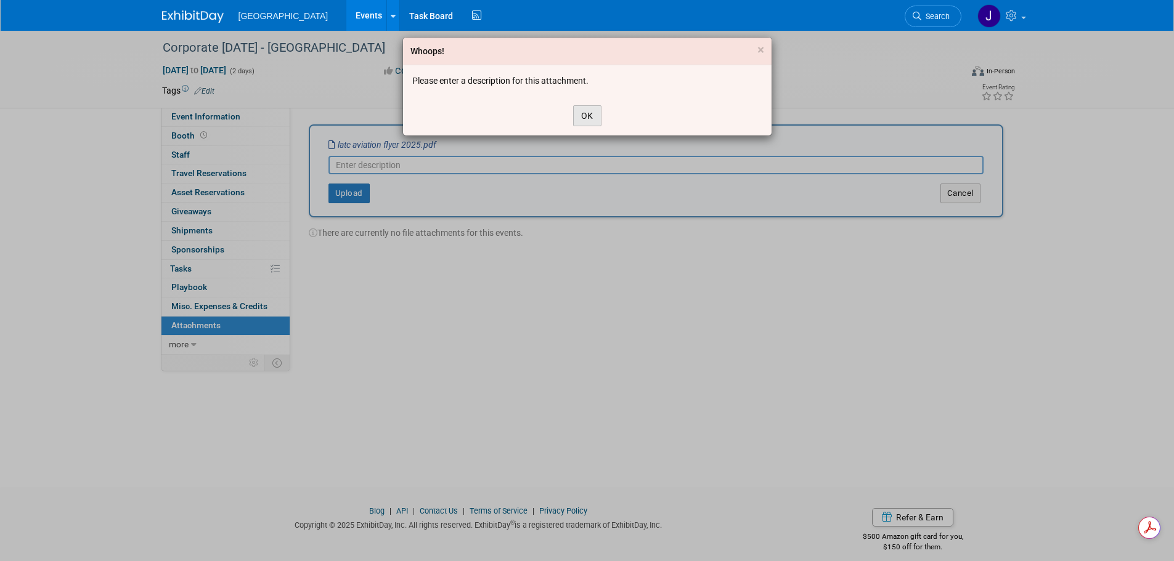
click at [583, 117] on button "OK" at bounding box center [587, 115] width 28 height 21
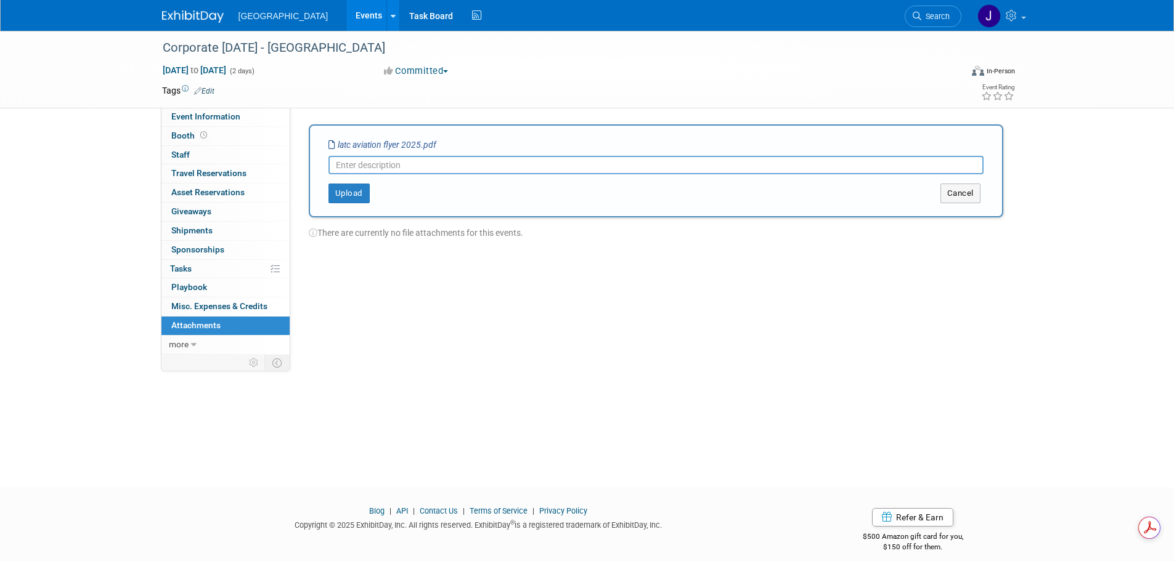
click at [540, 167] on input "text" at bounding box center [655, 165] width 655 height 18
type input "f"
type input "2025 event flyer"
click at [352, 193] on button "Upload" at bounding box center [348, 194] width 41 height 20
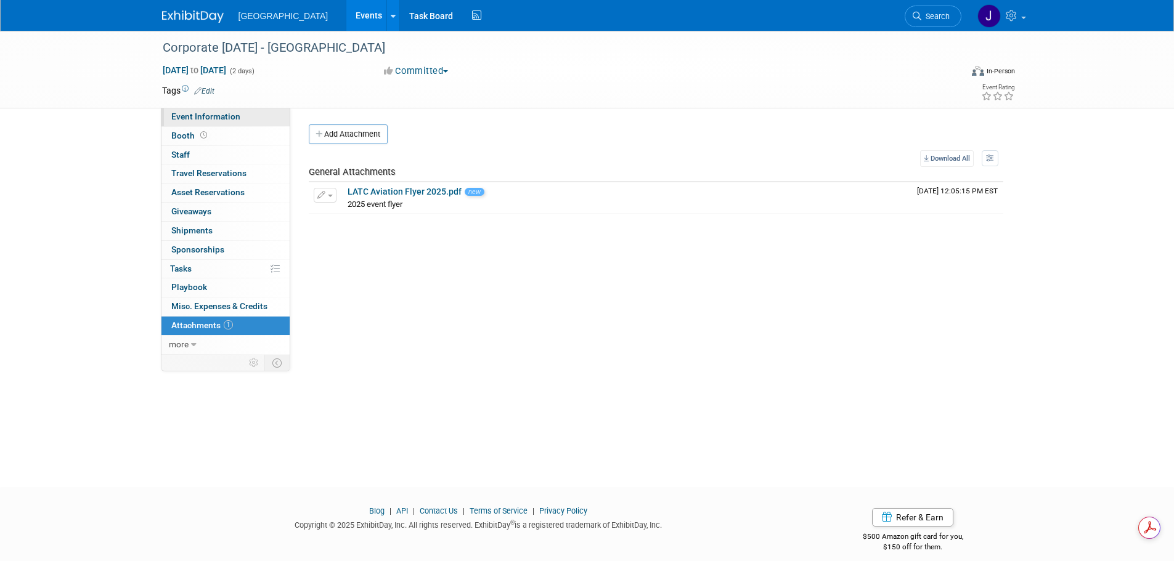
click at [229, 116] on span "Event Information" at bounding box center [205, 116] width 69 height 10
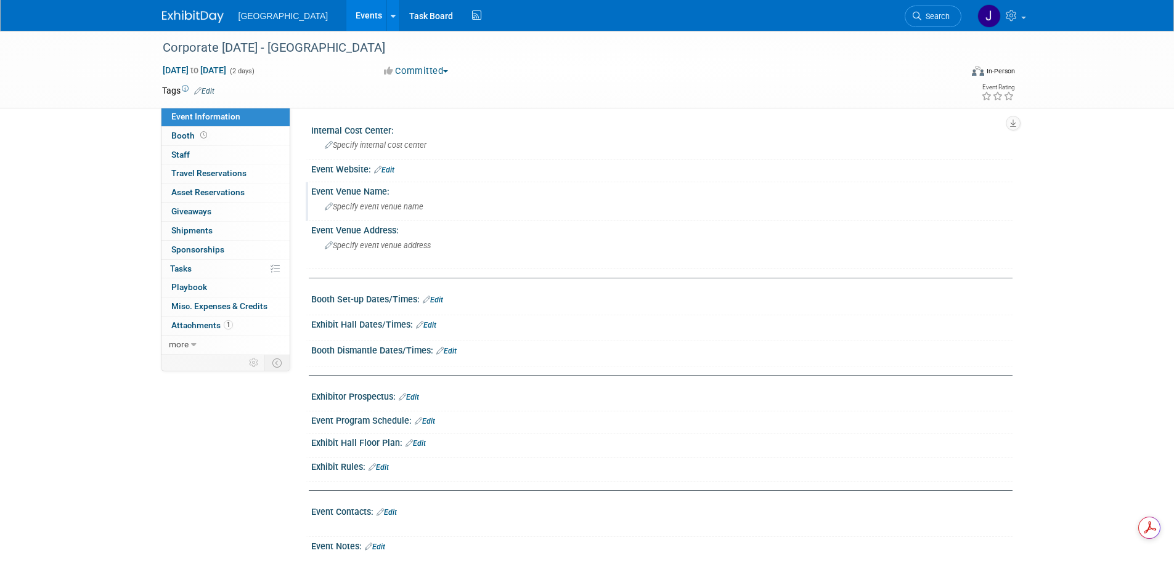
click at [394, 207] on span "Specify event venue name" at bounding box center [374, 206] width 99 height 9
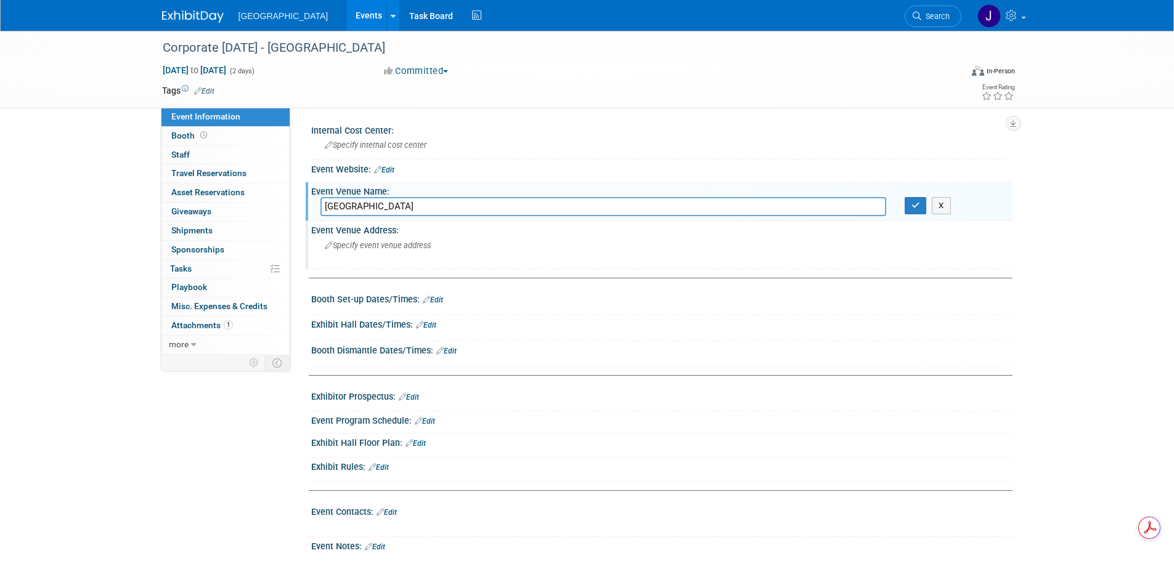
type input "Lake Area Technical College"
click at [400, 247] on span "Specify event venue address" at bounding box center [378, 245] width 106 height 9
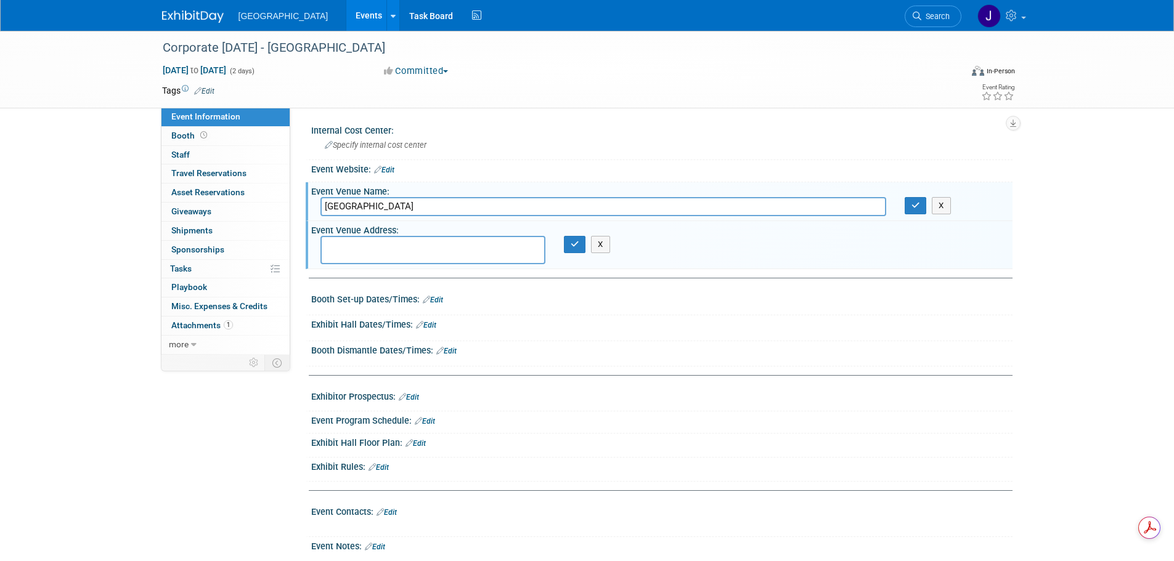
paste textarea "1201 Arrow Ave. Watertown, SD 57201"
type textarea "1201 Arrow Ave. Watertown, SD 57201"
click at [575, 244] on icon "button" at bounding box center [574, 244] width 9 height 8
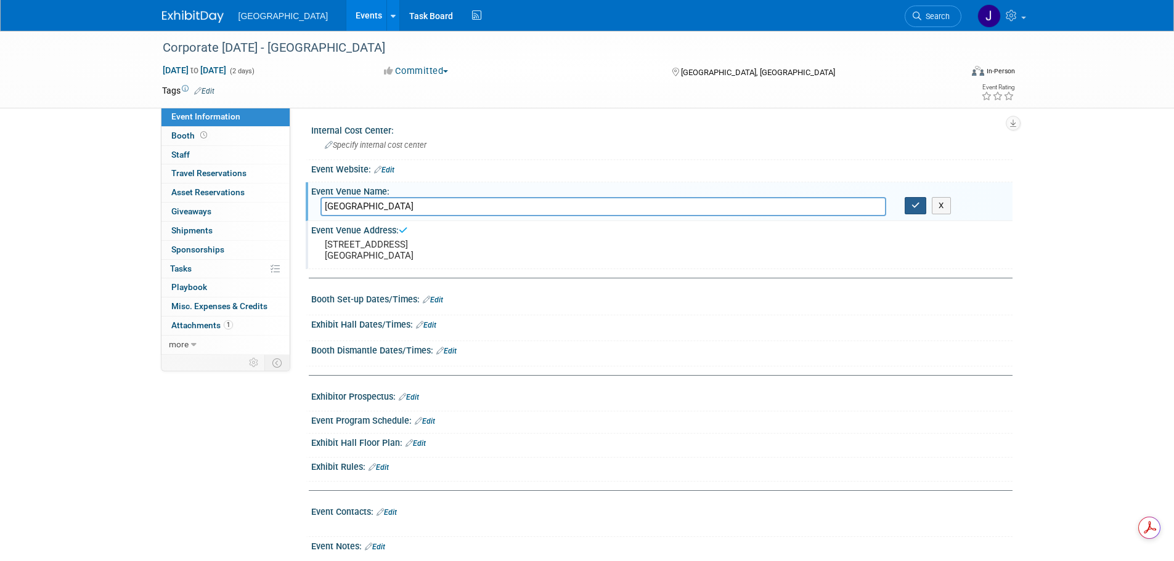
click at [915, 209] on icon "button" at bounding box center [915, 205] width 9 height 8
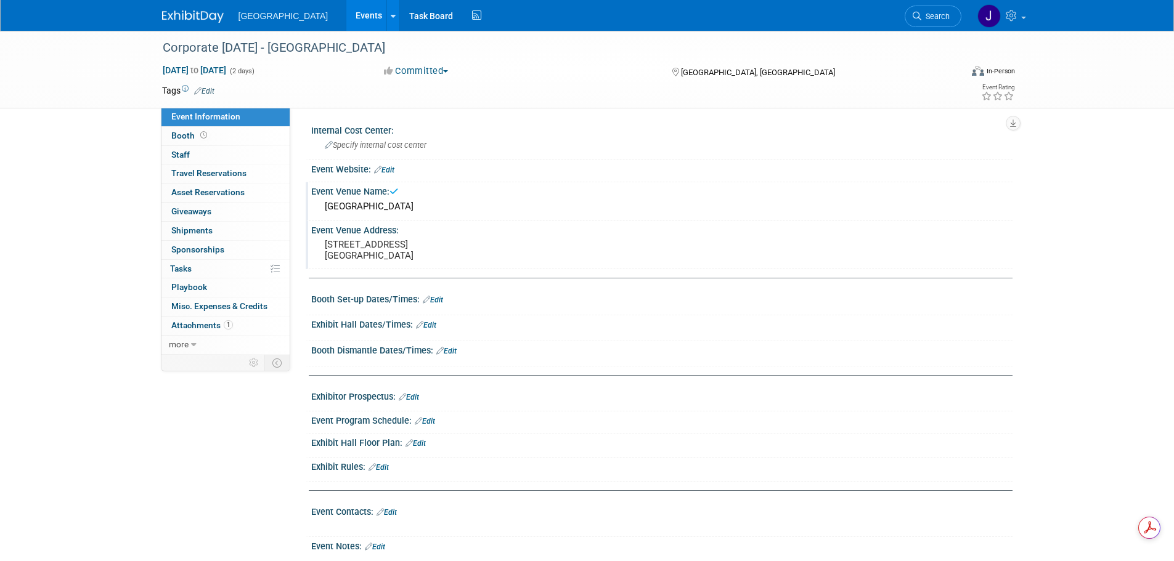
click at [438, 299] on link "Edit" at bounding box center [433, 300] width 20 height 9
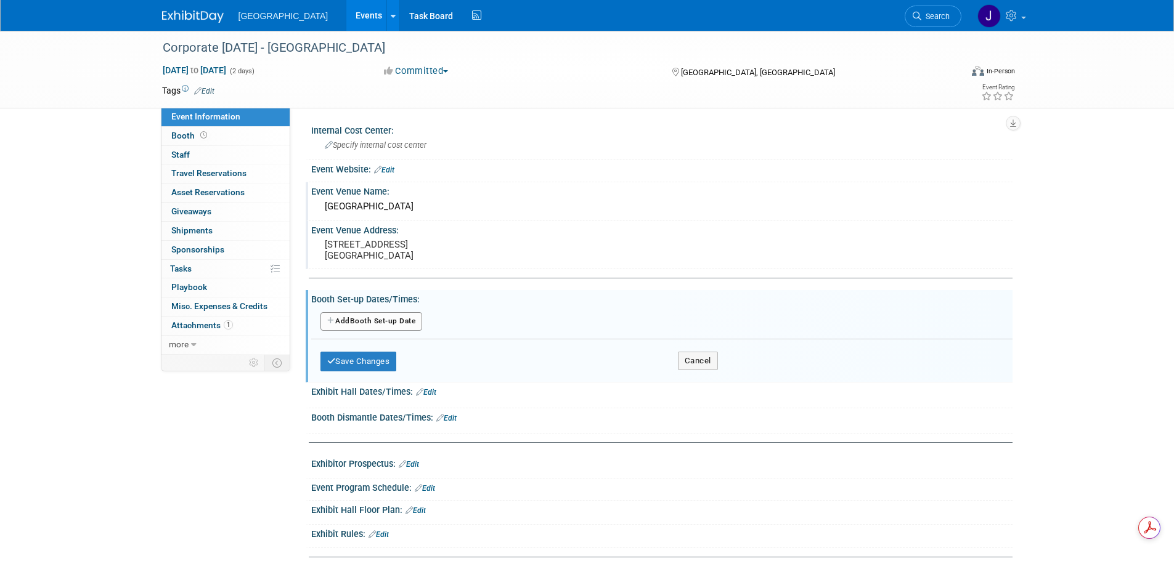
click at [404, 317] on button "Add Another Booth Set-up Date" at bounding box center [371, 321] width 102 height 18
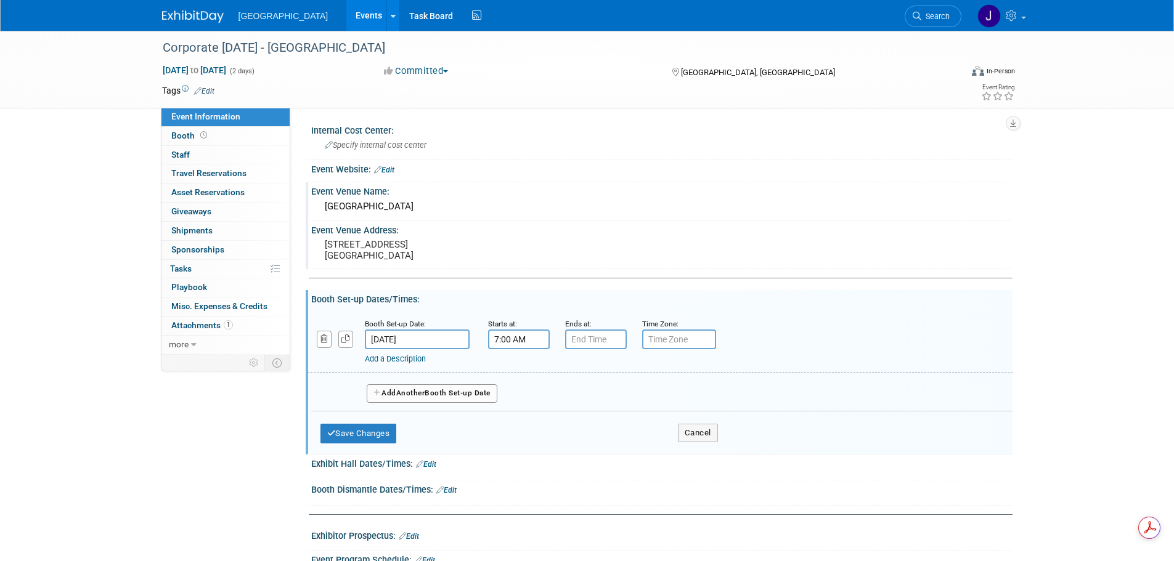
click at [516, 336] on input "7:00 AM" at bounding box center [519, 340] width 62 height 20
click at [496, 339] on input "7:00 AM" at bounding box center [519, 340] width 62 height 20
click at [511, 423] on span at bounding box center [517, 424] width 22 height 22
click at [630, 398] on button "AM" at bounding box center [624, 396] width 22 height 21
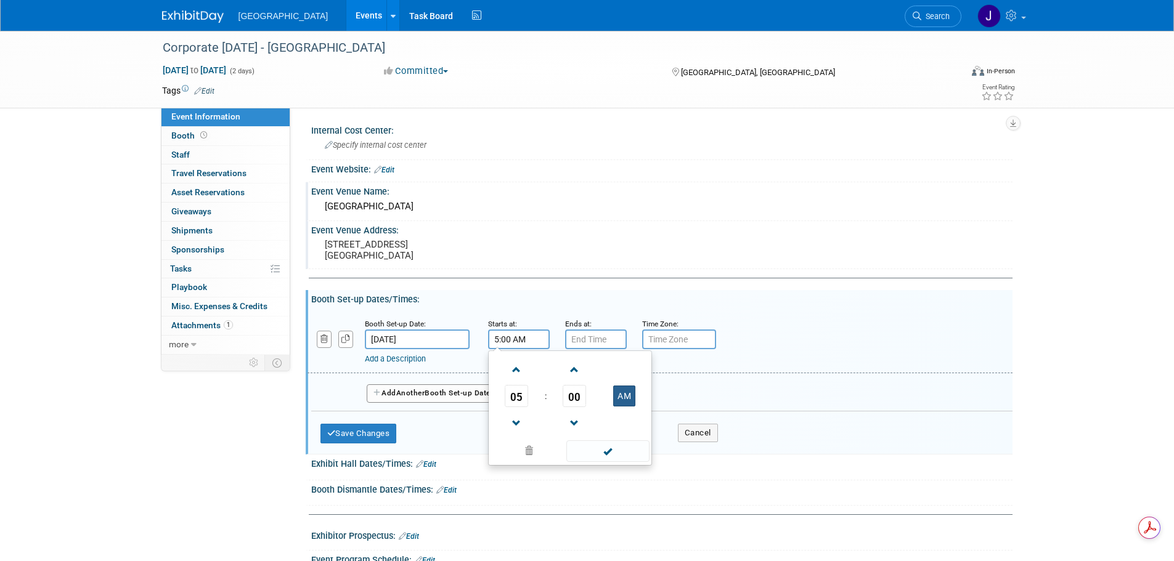
type input "5:00 PM"
click at [581, 340] on input "7:00 PM" at bounding box center [596, 340] width 62 height 20
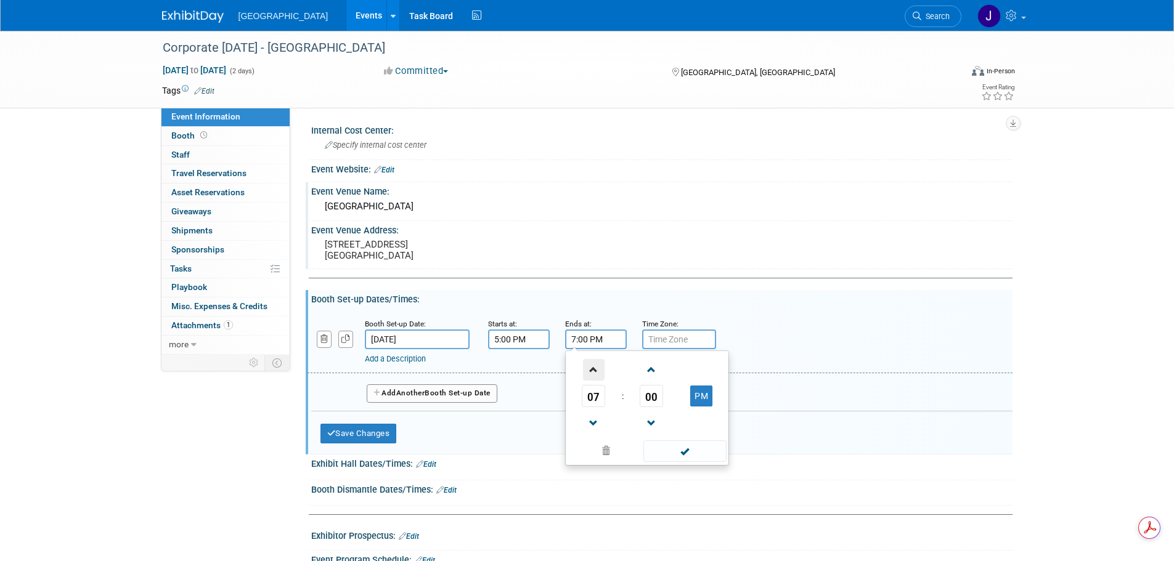
click at [586, 370] on span at bounding box center [594, 370] width 22 height 22
type input "8:00 PM"
click at [671, 453] on span at bounding box center [684, 451] width 83 height 22
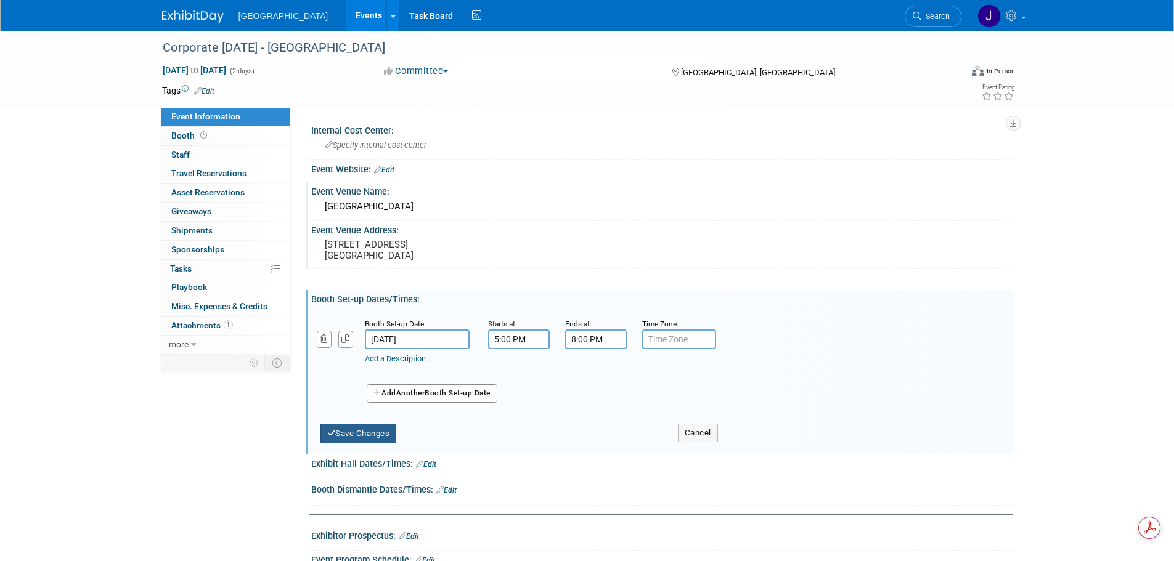
click at [370, 437] on button "Save Changes" at bounding box center [358, 434] width 76 height 20
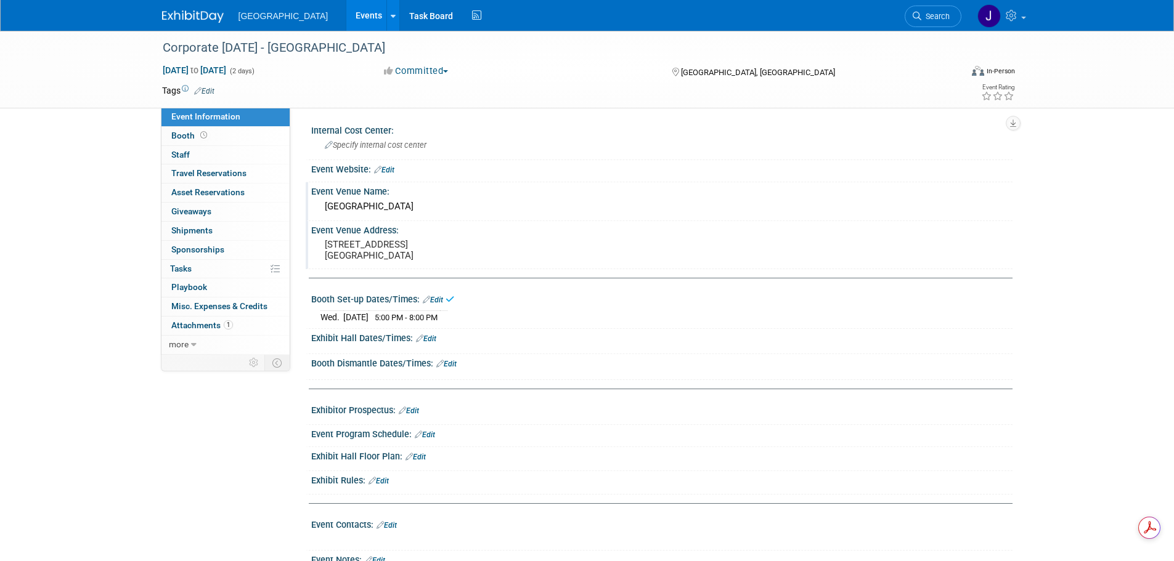
click at [436, 336] on link "Edit" at bounding box center [426, 338] width 20 height 9
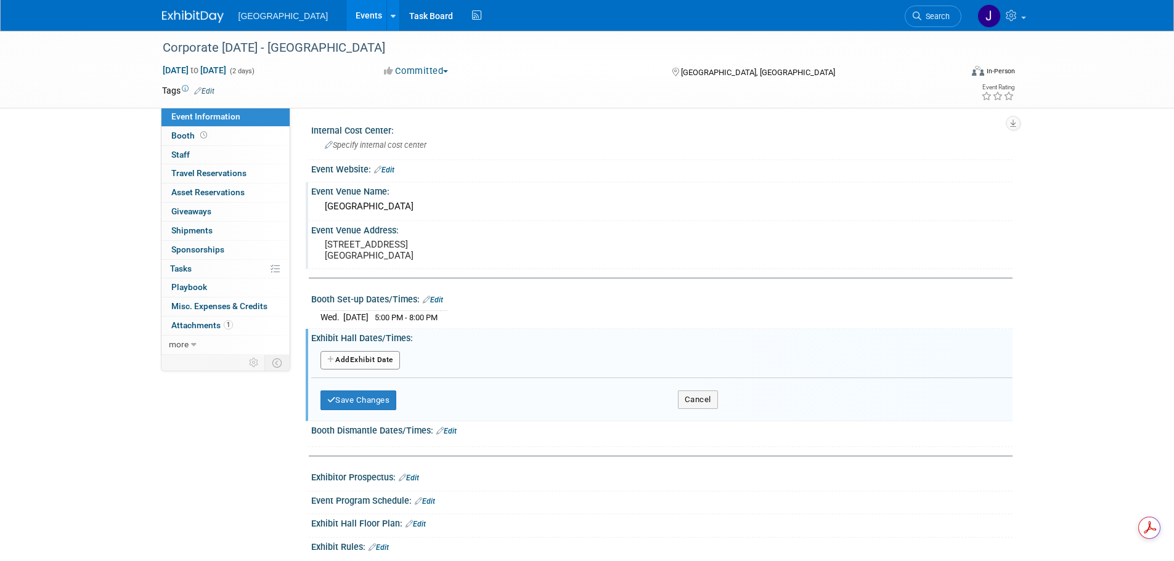
click at [364, 357] on button "Add Another Exhibit Date" at bounding box center [359, 360] width 79 height 18
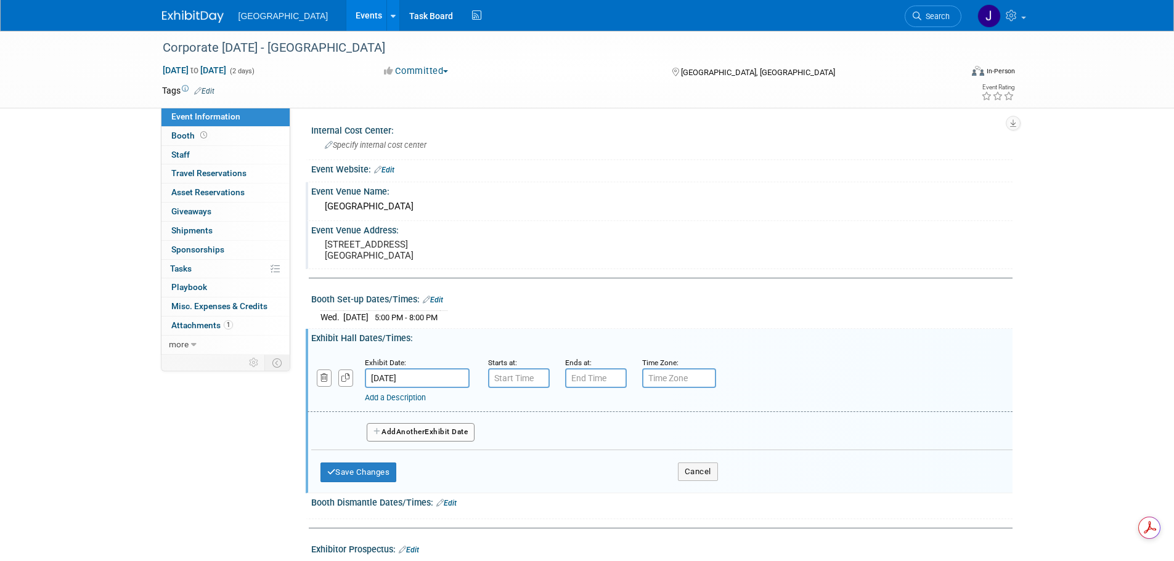
click at [447, 372] on input "Dec 3, 2025" at bounding box center [417, 378] width 105 height 20
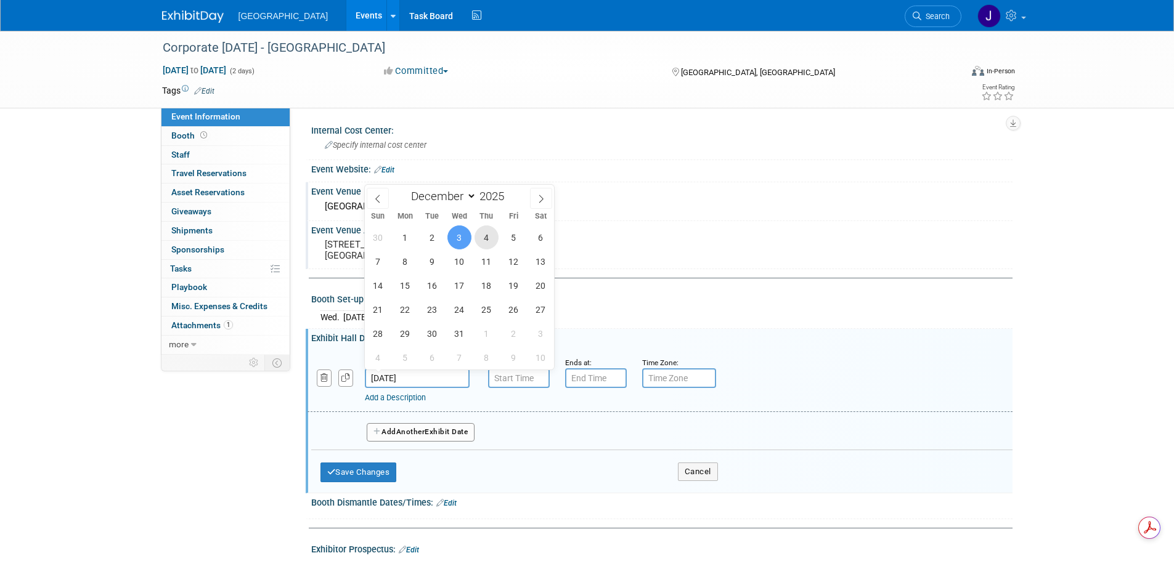
click at [489, 241] on span "4" at bounding box center [486, 237] width 24 height 24
type input "[DATE]"
click at [487, 230] on span "4" at bounding box center [486, 237] width 24 height 24
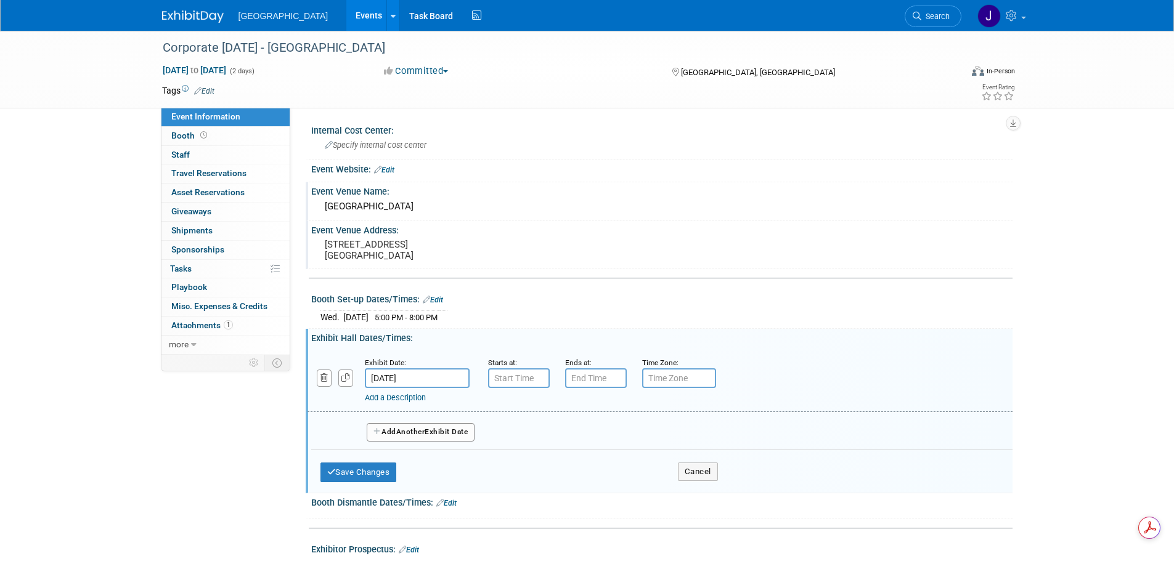
click at [405, 266] on div "Event Venue Address: 1201 Arrow Ave. Watertown, SD 57201" at bounding box center [659, 244] width 707 height 47
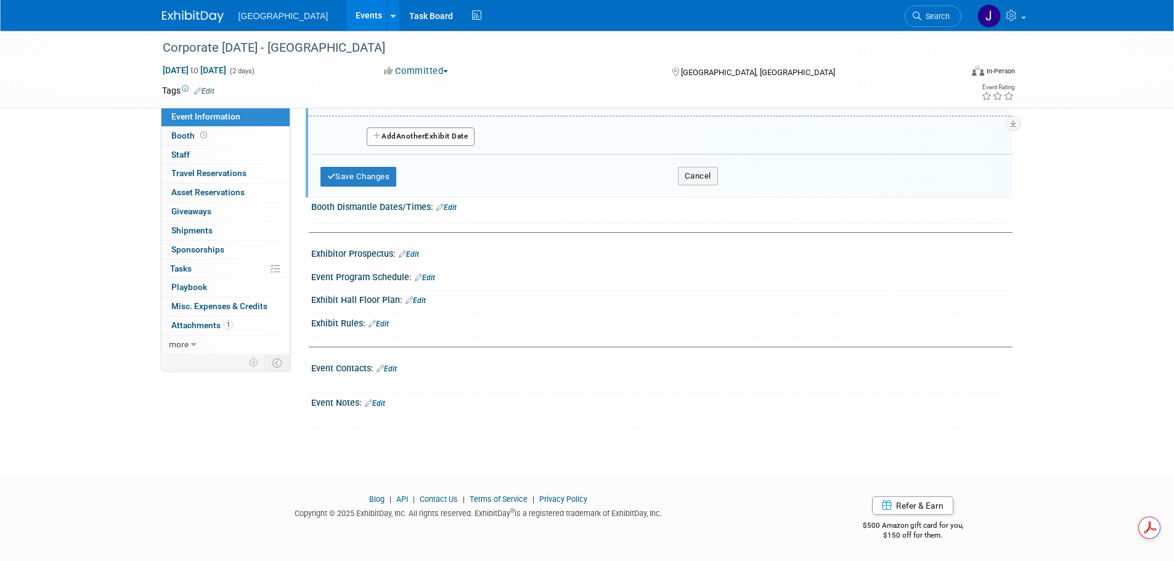
click at [389, 368] on link "Edit" at bounding box center [386, 369] width 20 height 9
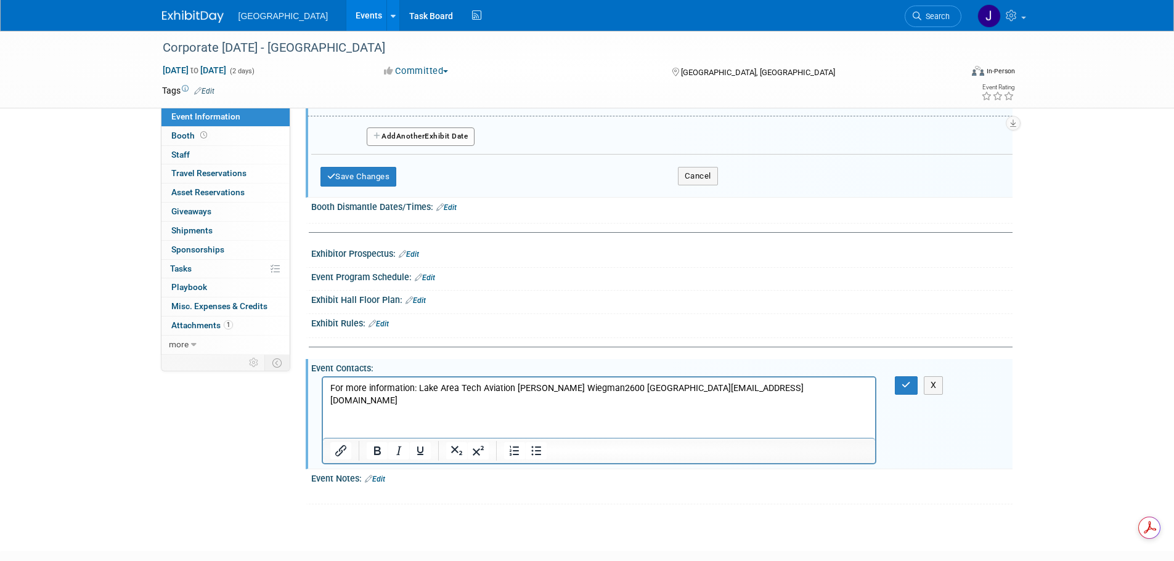
click at [418, 387] on p "For more information: Lake Area Tech Aviation Tony Wiegman2600 Boeing Avenue Wa…" at bounding box center [599, 395] width 538 height 25
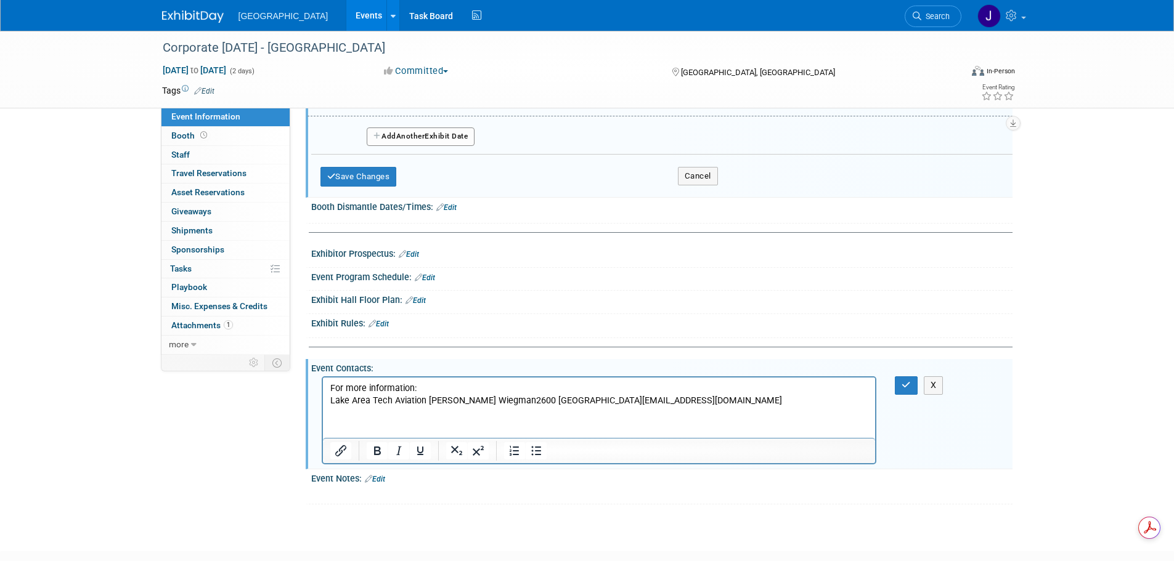
click at [426, 402] on p "Lake Area Tech Aviation Tony Wiegman2600 Boeing Avenue Watertown, SD 57201231-3…" at bounding box center [599, 401] width 538 height 12
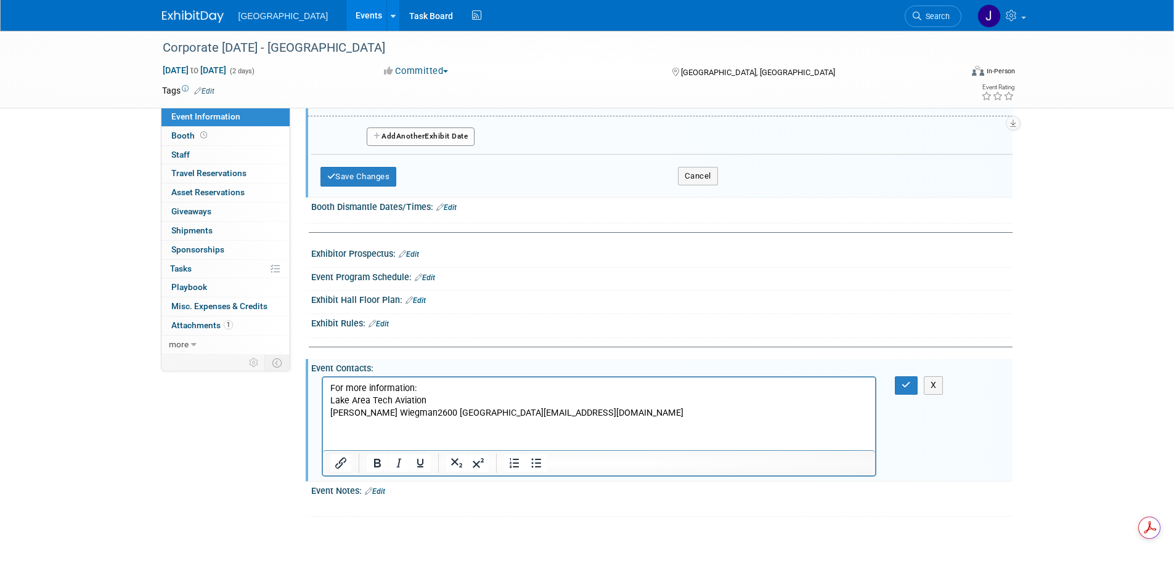
click at [388, 411] on p "Tony Wiegman2600 Boeing Avenue Watertown, SD 57201231-383-3349Wiegmant@lakearea…" at bounding box center [599, 413] width 538 height 12
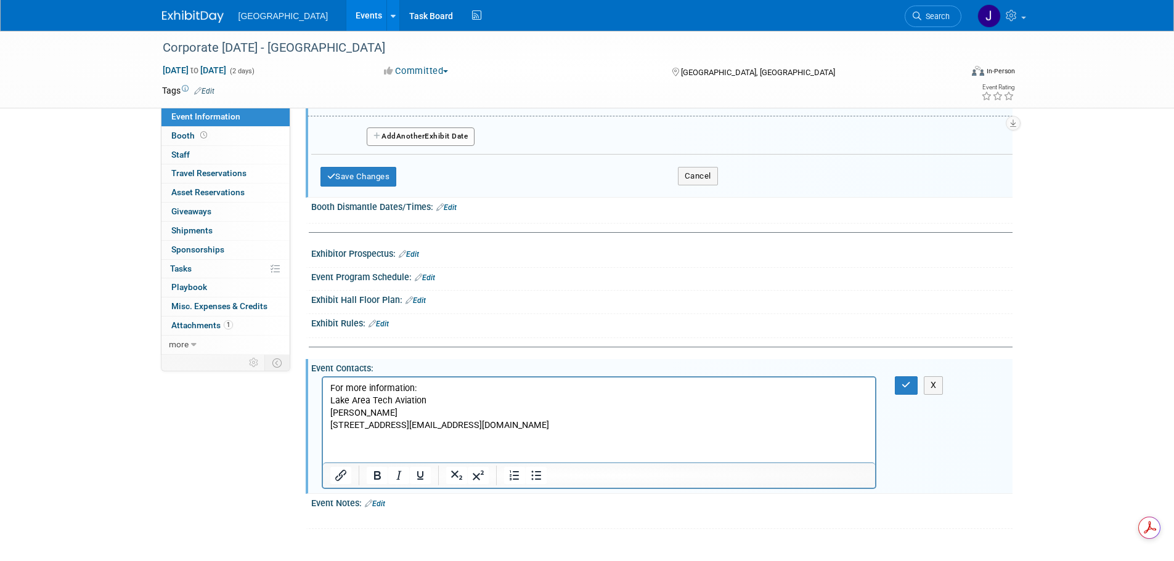
click at [473, 427] on p "2600 Boeing Avenue Watertown, SD 57201231-383-3349Wiegmant@lakeareatech.edu" at bounding box center [599, 426] width 538 height 12
click at [535, 424] on p "2600 Boeing Avenue Watertown, SD 57201231-383-3349Wiegmant@lakeareatech.edu" at bounding box center [599, 426] width 538 height 12
click at [548, 424] on p "2600 Boeing Avenue Watertown, SD 57201231-383-3349Wiegmant@lakeareatech.edu" at bounding box center [599, 426] width 538 height 12
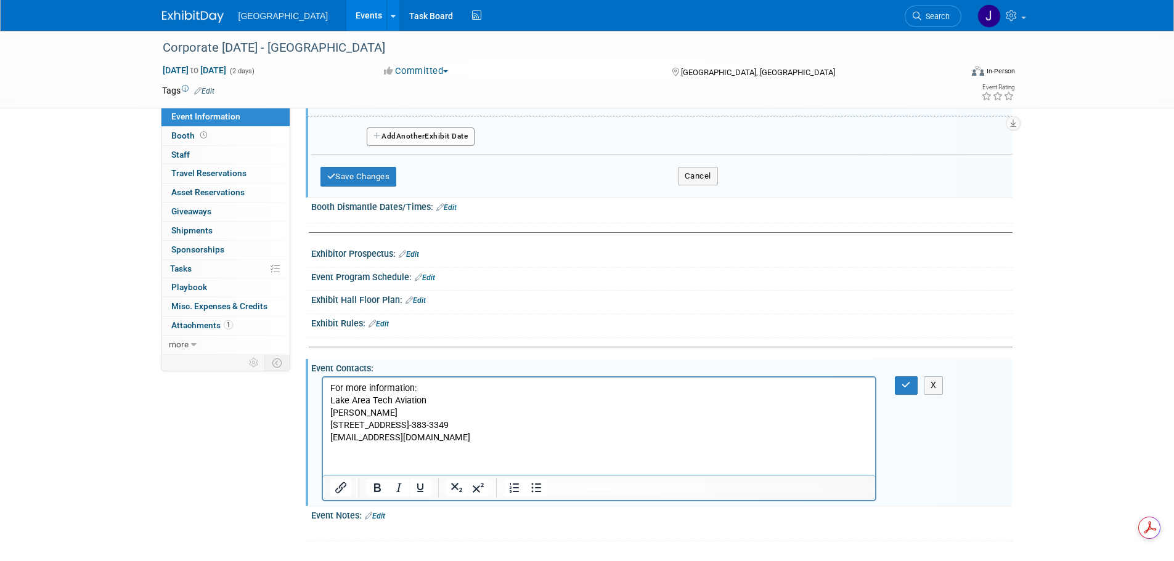
click at [497, 426] on p "2600 Boeing Avenue Watertown, SD 57201231-383-3349" at bounding box center [599, 426] width 538 height 12
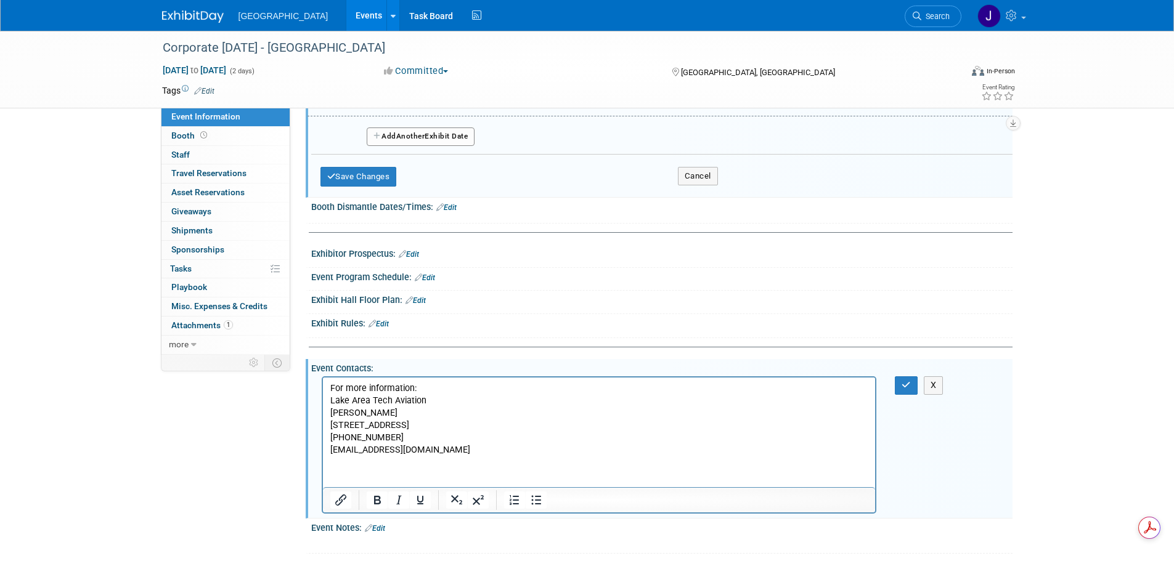
click at [472, 455] on p "Wiegmant@lakeareatech.edu" at bounding box center [599, 450] width 538 height 12
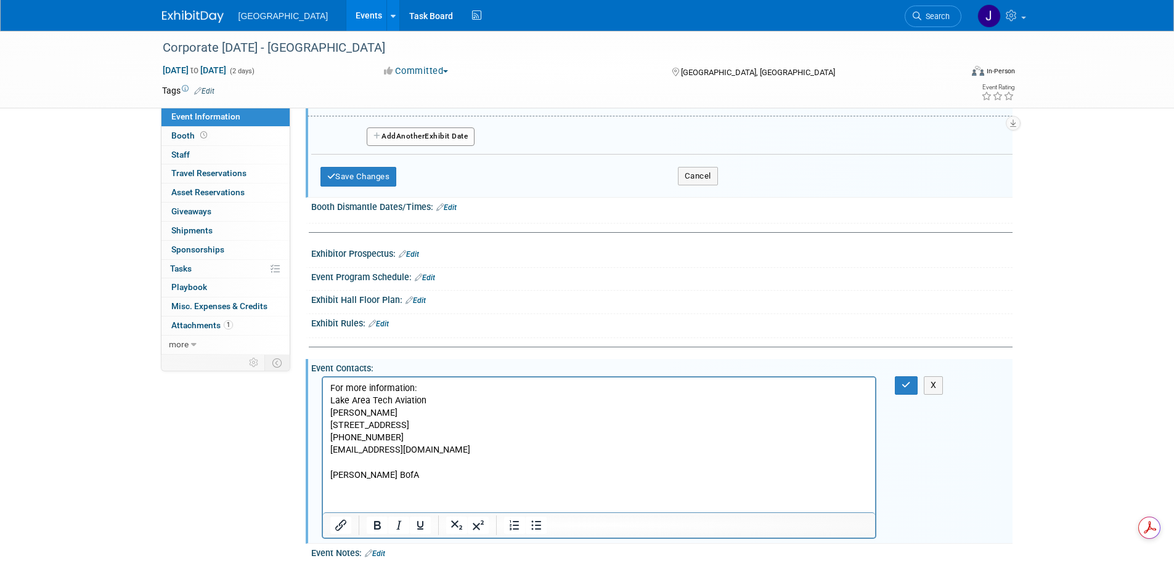
click at [365, 473] on p "Eric Olsen BofA" at bounding box center [599, 475] width 538 height 12
click at [904, 391] on button "button" at bounding box center [905, 385] width 23 height 18
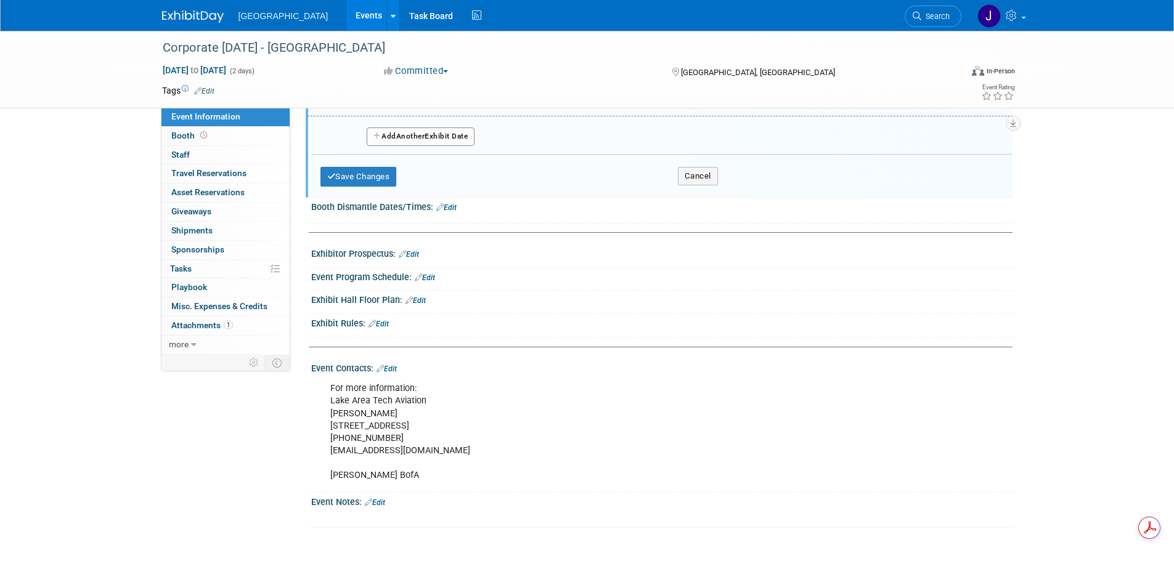
click at [1063, 253] on div "Corporate Aviation Day 2025 - Lake Area Technical College Dec 3, 2025 to Dec 4,…" at bounding box center [587, 143] width 1174 height 817
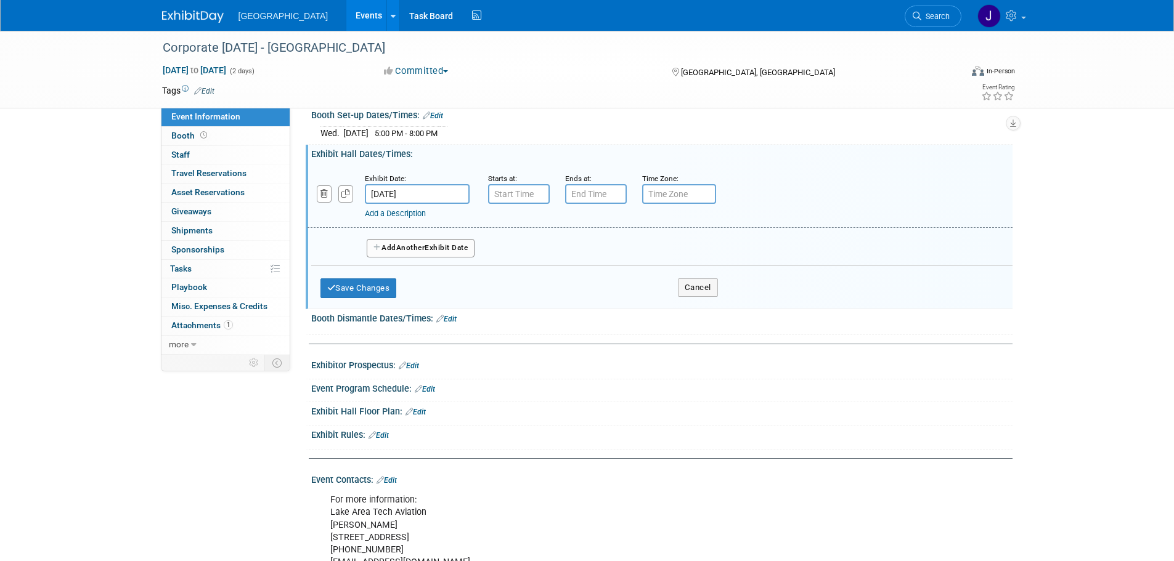
scroll to position [168, 0]
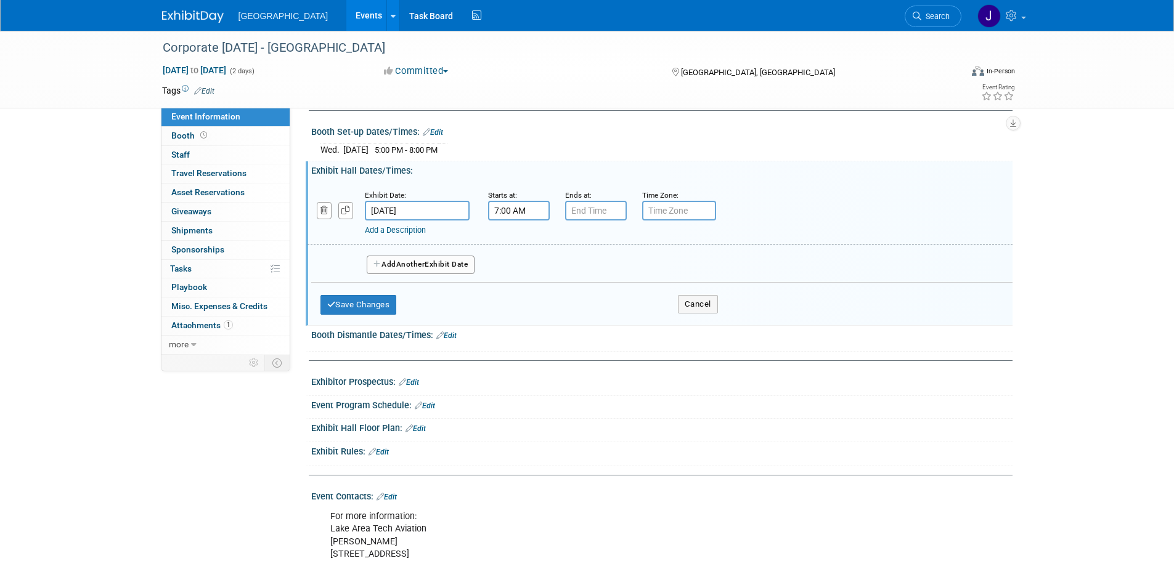
click at [511, 216] on input "7:00 AM" at bounding box center [519, 211] width 62 height 20
click at [521, 243] on span at bounding box center [517, 241] width 22 height 22
type input "8:00 AM"
click at [604, 218] on input "7:00 PM" at bounding box center [596, 211] width 62 height 20
click at [594, 289] on span at bounding box center [594, 295] width 22 height 22
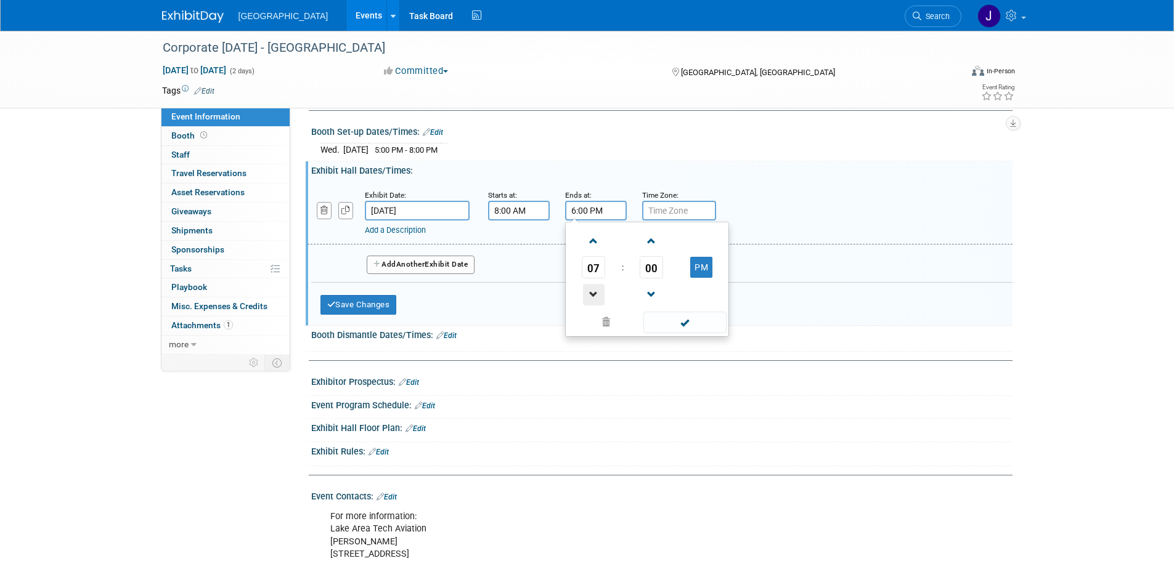
click at [594, 289] on span at bounding box center [594, 295] width 22 height 22
type input "4:00 PM"
click at [381, 301] on button "Save Changes" at bounding box center [358, 305] width 76 height 20
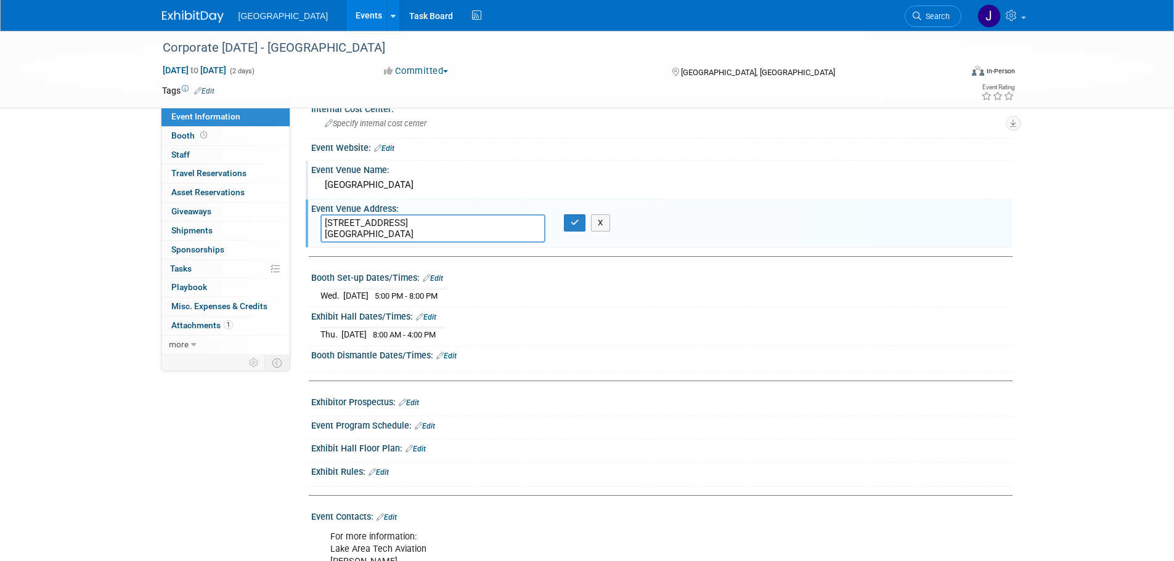
scroll to position [0, 0]
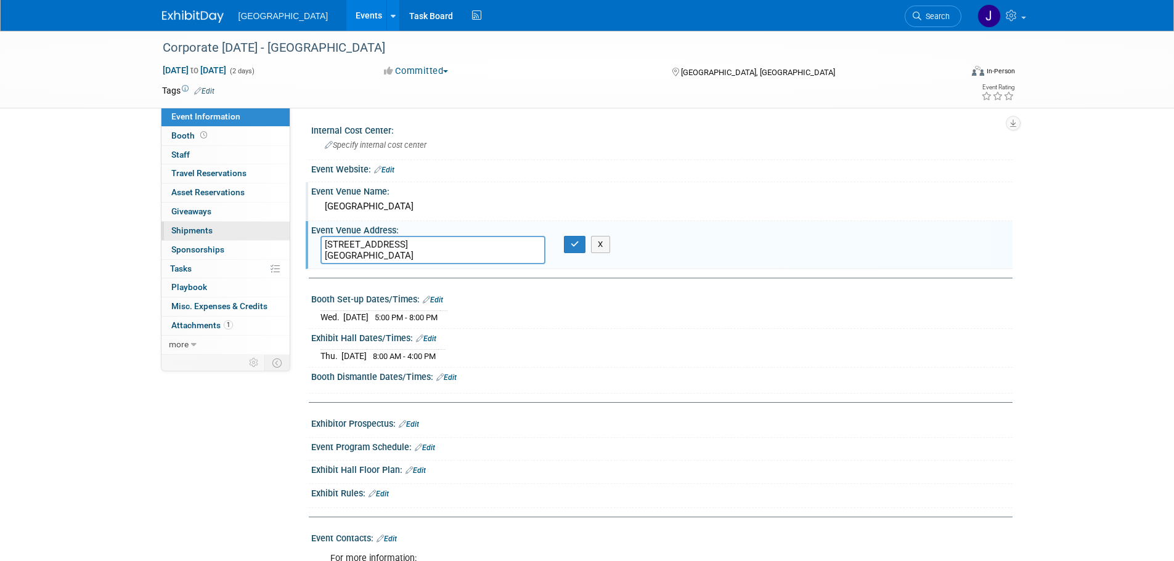
drag, startPoint x: 471, startPoint y: 254, endPoint x: 280, endPoint y: 234, distance: 191.4
click at [280, 234] on div "Event Information Event Info Booth Booth 0 Staff 0 Staff 0 Travel Reservations …" at bounding box center [587, 364] width 869 height 667
paste textarea "00For more information: Lake Area Tech Aviation Tony Wiegman2600 Boeing Avenue …"
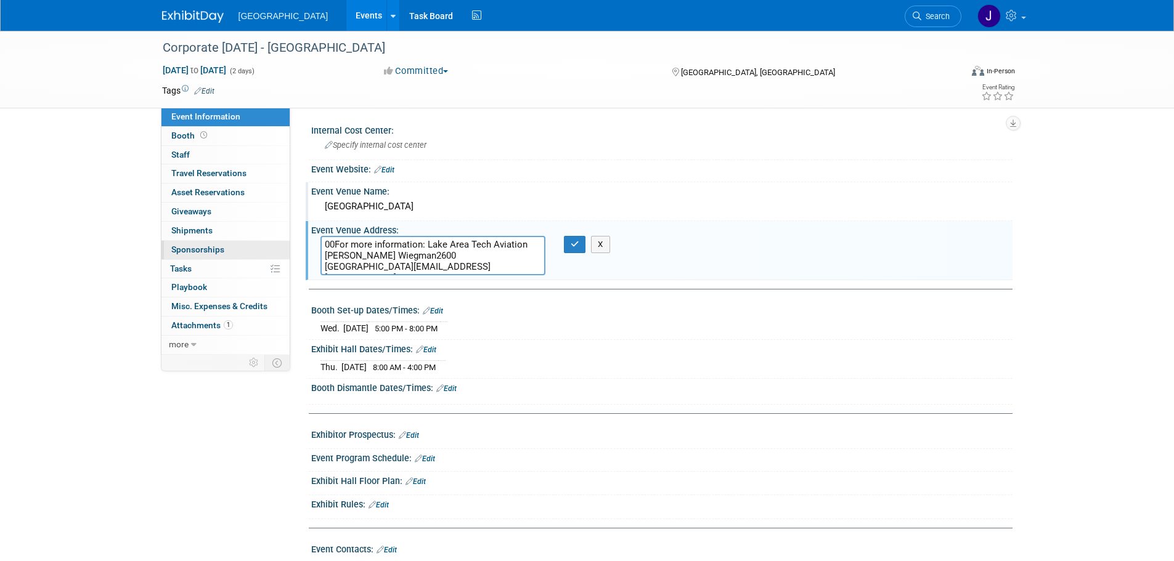
drag, startPoint x: 429, startPoint y: 240, endPoint x: 270, endPoint y: 241, distance: 159.6
click at [270, 241] on div "Event Information Event Info Booth Booth 0 Staff 0 Staff 0 Travel Reservations …" at bounding box center [587, 370] width 869 height 678
click at [426, 240] on textarea "Lake Area Tech Aviation Tony Wiegman2600 Boeing Avenue Watertown, SD 57201231-3…" at bounding box center [432, 255] width 225 height 39
click at [384, 255] on textarea "Lake Area Tech Aviation Tony Wiegman2600 Boeing Avenue Watertown, SD 57201231-3…" at bounding box center [432, 255] width 225 height 39
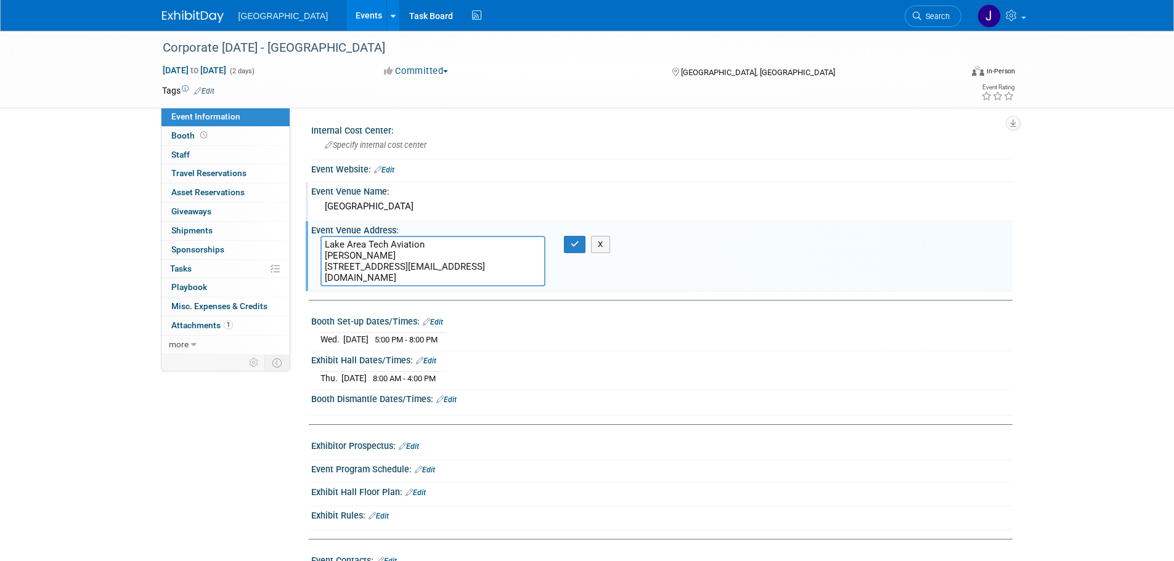
click at [410, 267] on textarea "Lake Area Tech Aviation Tony Wiegman 2600 Boeing Avenue Watertown, SD 57201231-…" at bounding box center [432, 261] width 225 height 51
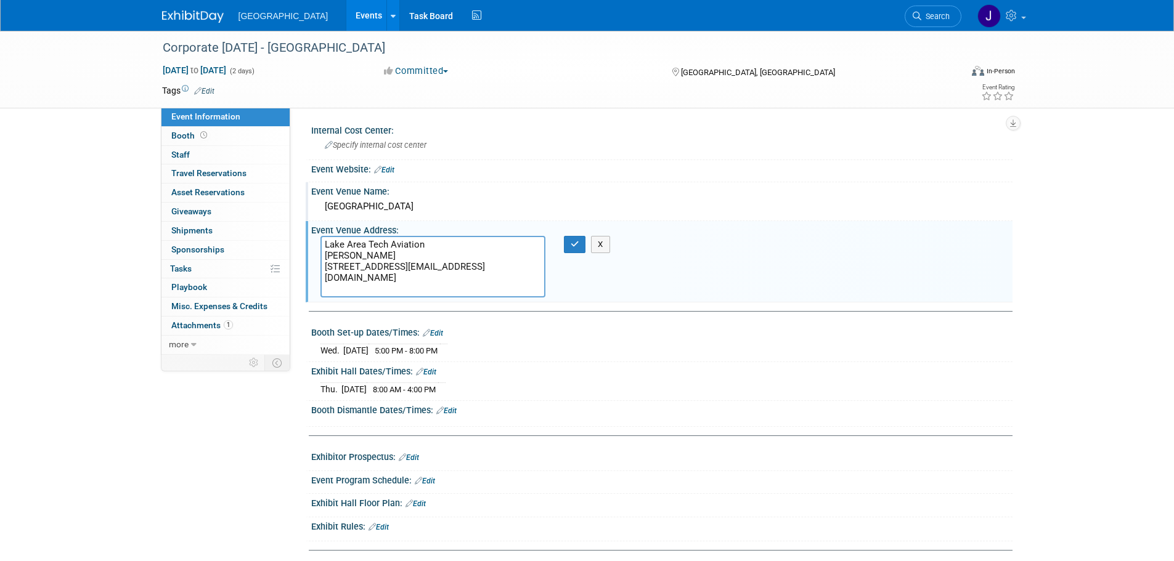
click at [413, 277] on textarea "Lake Area Tech Aviation Tony Wiegman 2600 Boeing Avenue Watertown, SD 57201231-…" at bounding box center [432, 267] width 225 height 62
click at [383, 288] on textarea "Lake Area Tech Aviation Tony Wiegman 2600 Boeing Avenue Watertown, SD 57201 231…" at bounding box center [432, 267] width 225 height 62
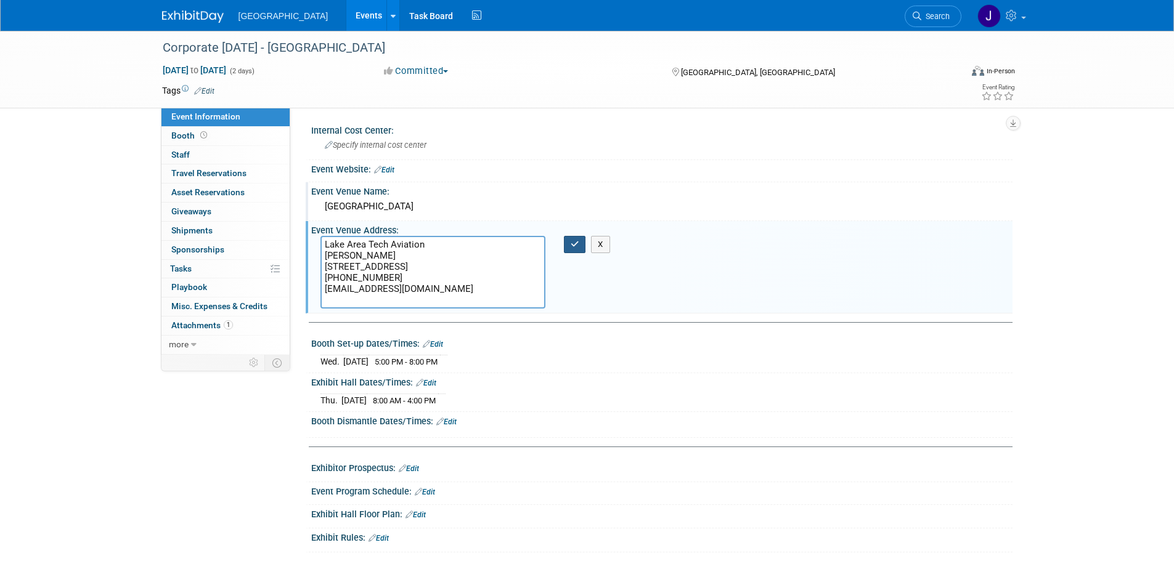
type textarea "Lake Area Tech Aviation Tony Wiegman 2600 Boeing Avenue Watertown, SD 57201 231…"
click at [568, 245] on button "button" at bounding box center [575, 244] width 22 height 17
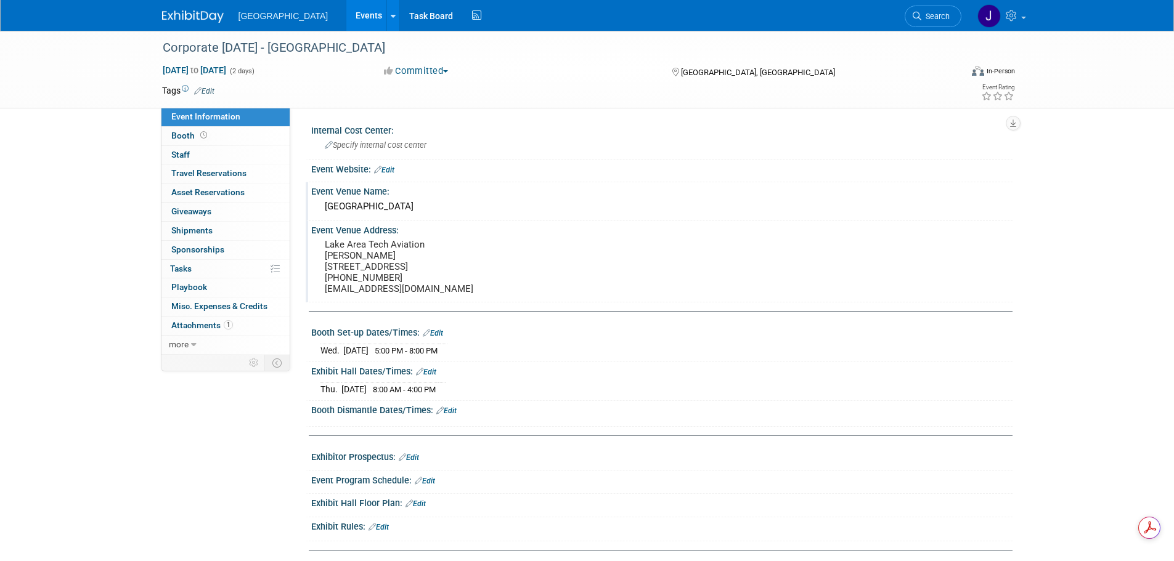
click at [89, 291] on div "Corporate Aviation Day 2025 - Lake Area Technical College Dec 3, 2025 to Dec 4,…" at bounding box center [587, 393] width 1174 height 724
click at [95, 280] on div "Corporate Aviation Day 2025 - Lake Area Technical College Dec 3, 2025 to Dec 4,…" at bounding box center [587, 393] width 1174 height 724
